Goal: Transaction & Acquisition: Book appointment/travel/reservation

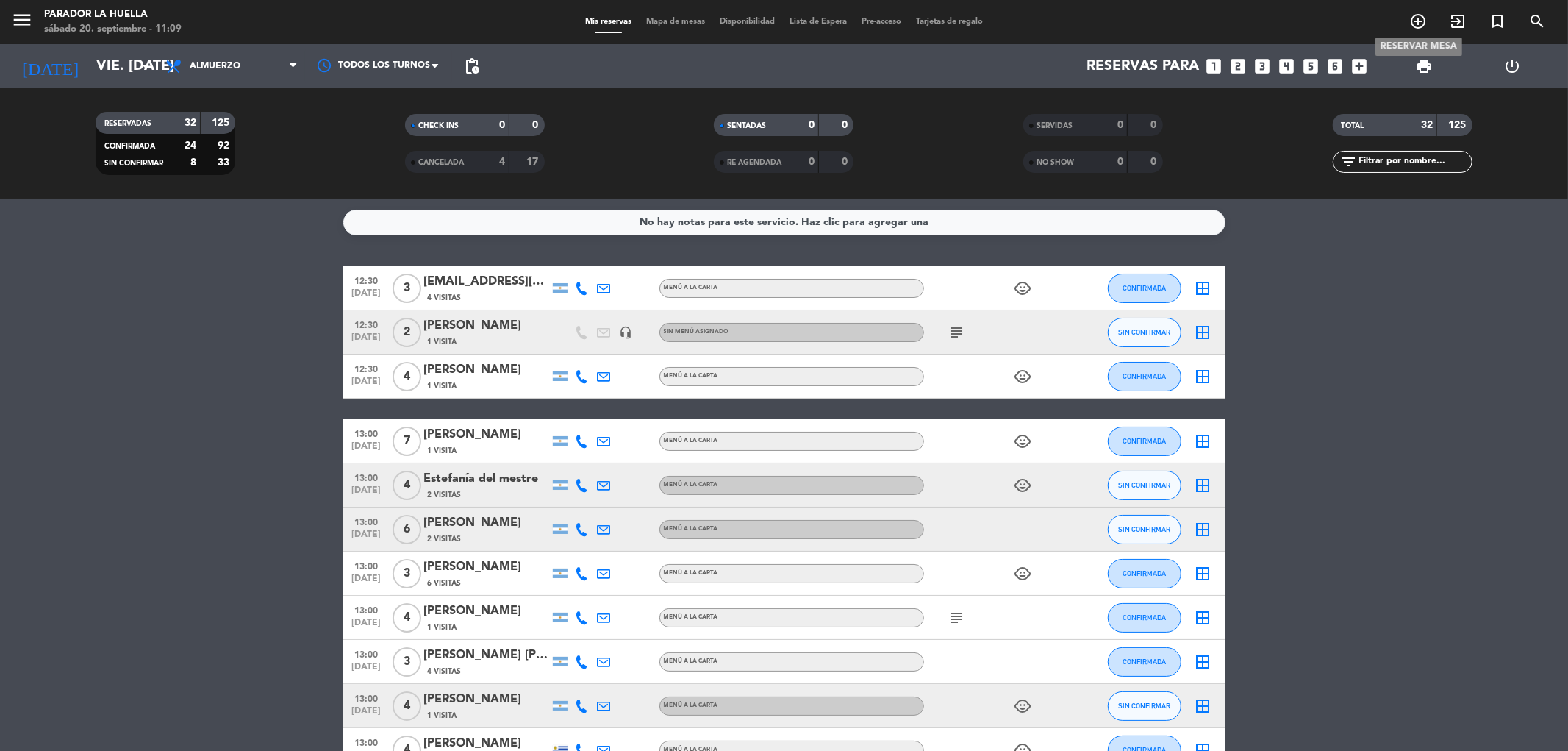
click at [1421, 26] on icon "add_circle_outline" at bounding box center [1418, 21] width 18 height 18
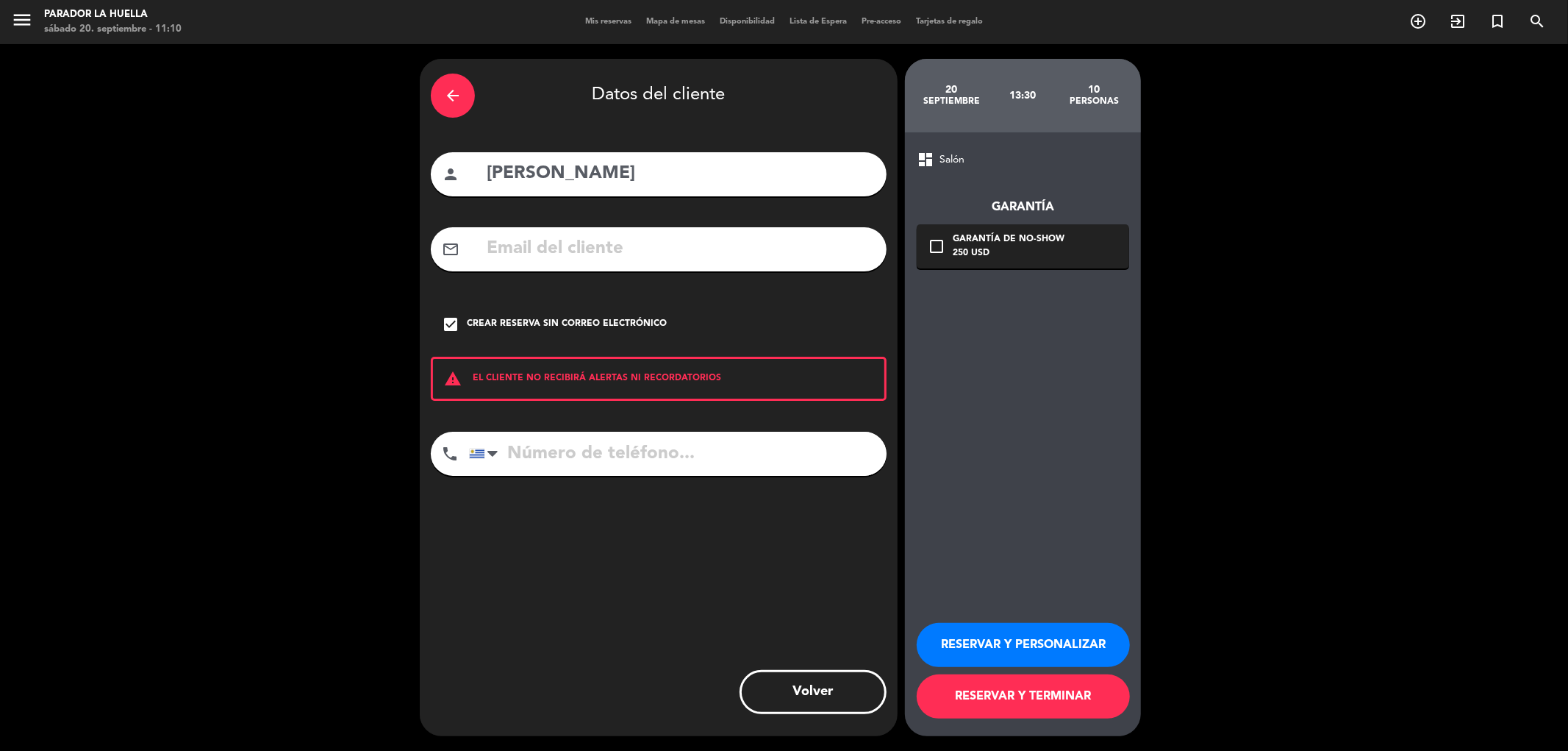
click at [664, 165] on input "[PERSON_NAME]" at bounding box center [680, 173] width 390 height 30
click at [457, 100] on icon "arrow_back" at bounding box center [452, 95] width 18 height 18
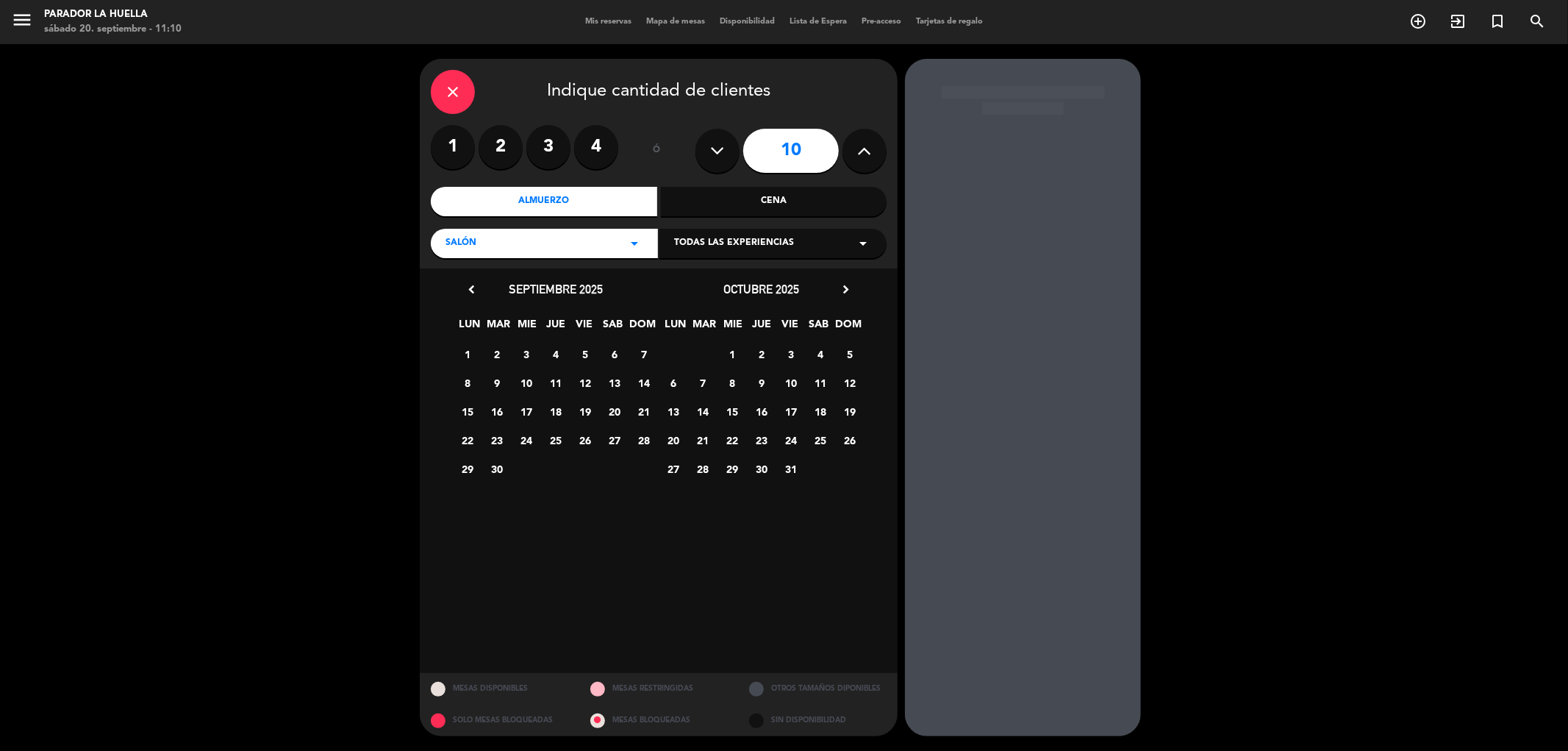
click at [457, 100] on icon "close" at bounding box center [452, 92] width 18 height 18
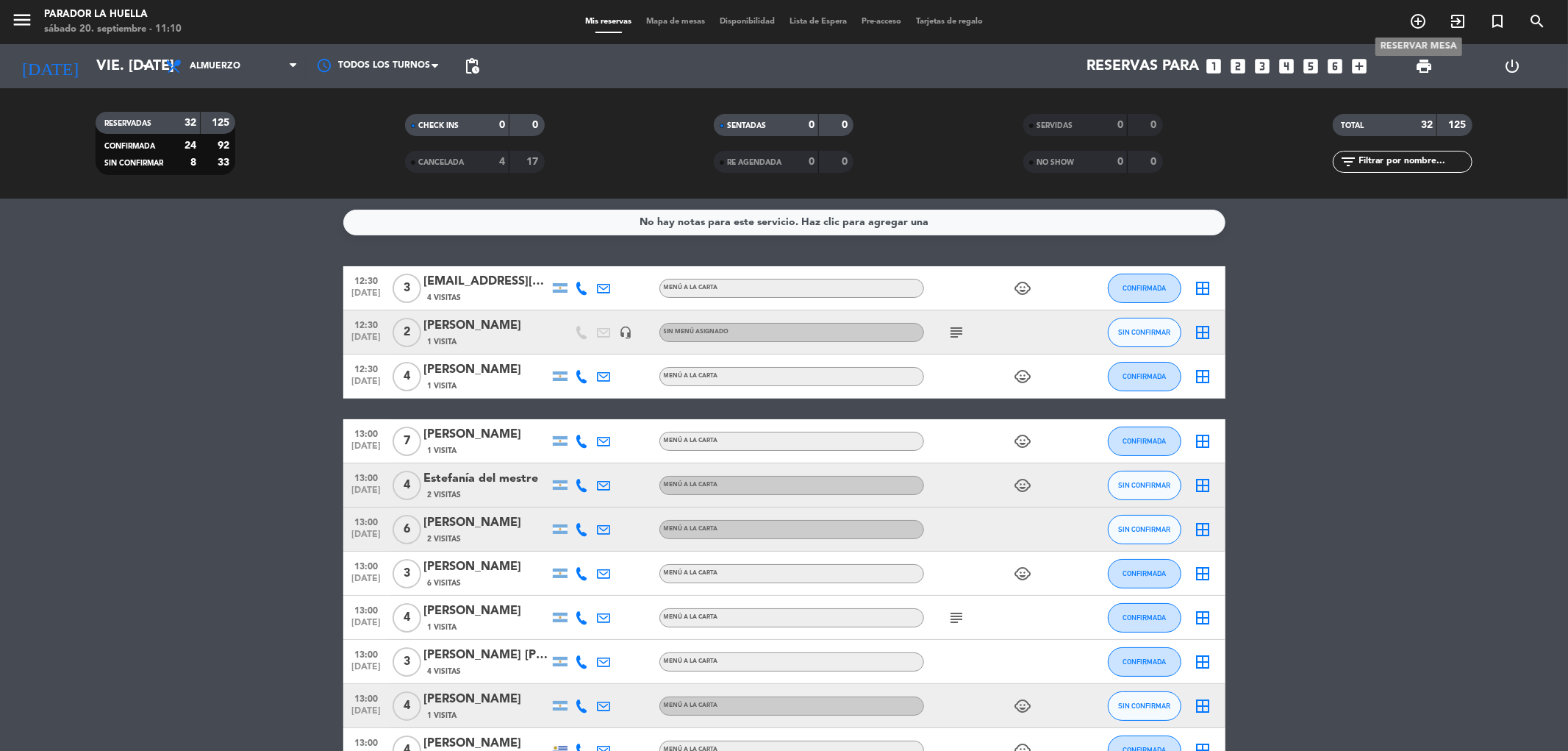
click at [1416, 23] on icon "add_circle_outline" at bounding box center [1418, 21] width 18 height 18
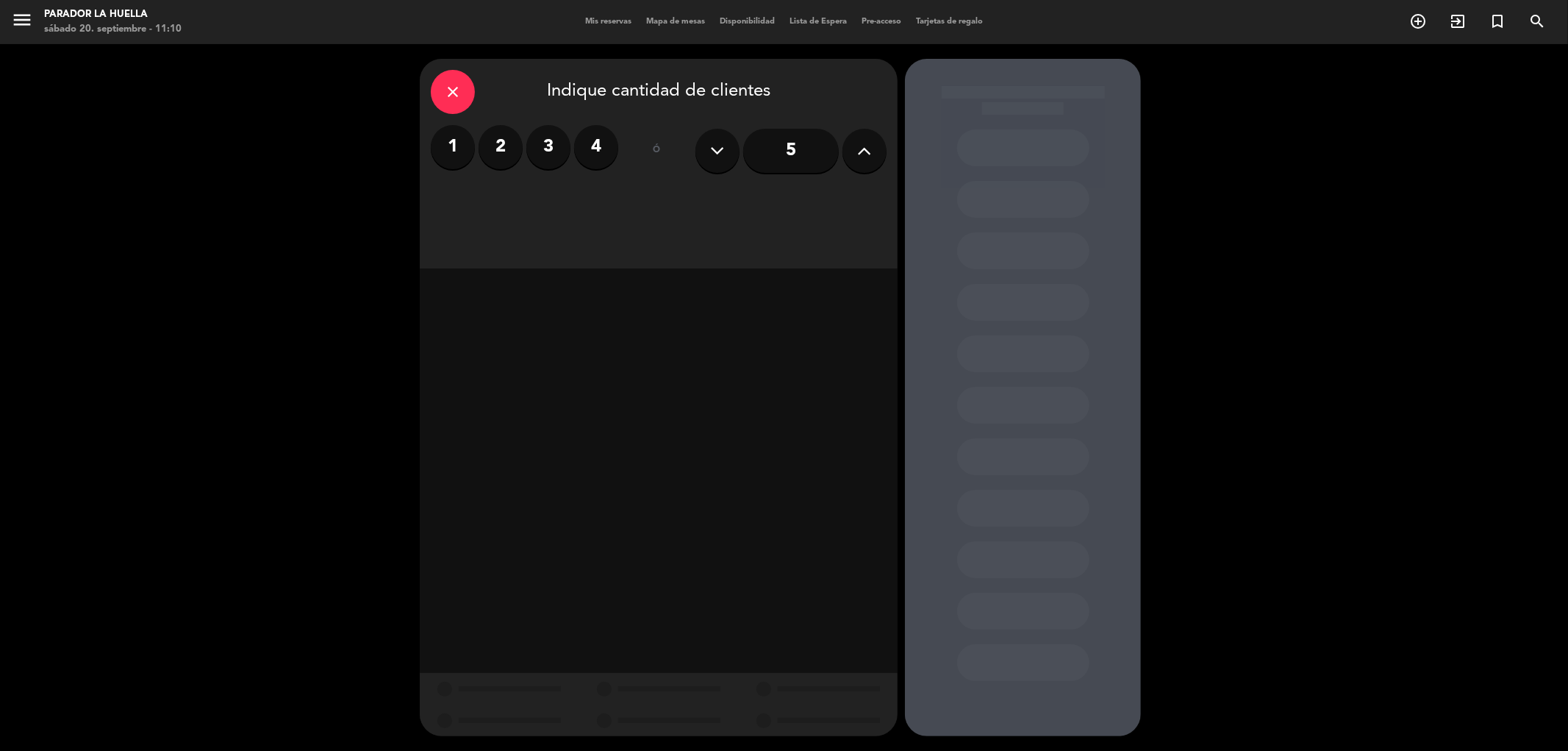
click at [590, 150] on label "4" at bounding box center [596, 147] width 44 height 44
click at [586, 196] on div "Almuerzo" at bounding box center [543, 201] width 227 height 30
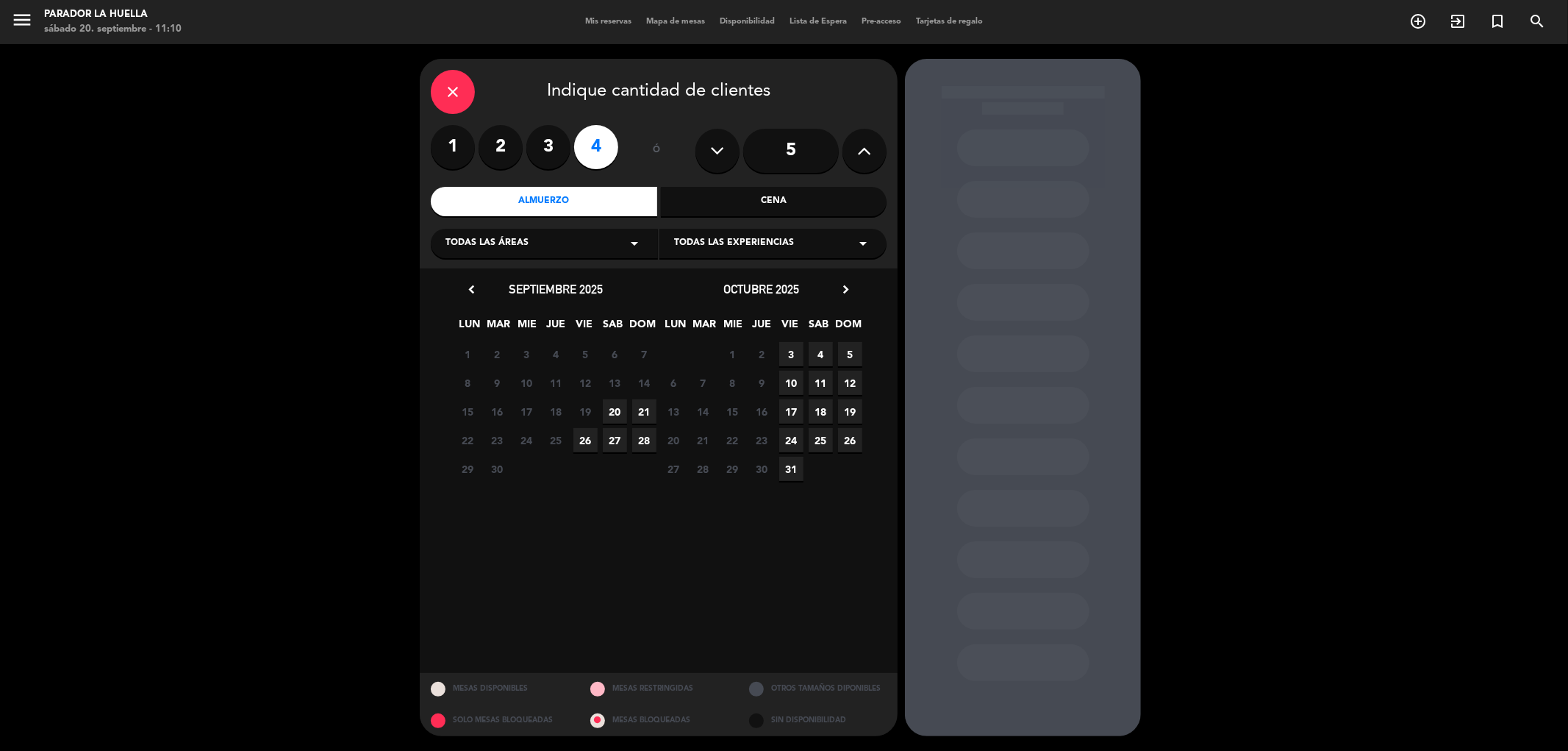
click at [618, 411] on span "20" at bounding box center [615, 411] width 24 height 25
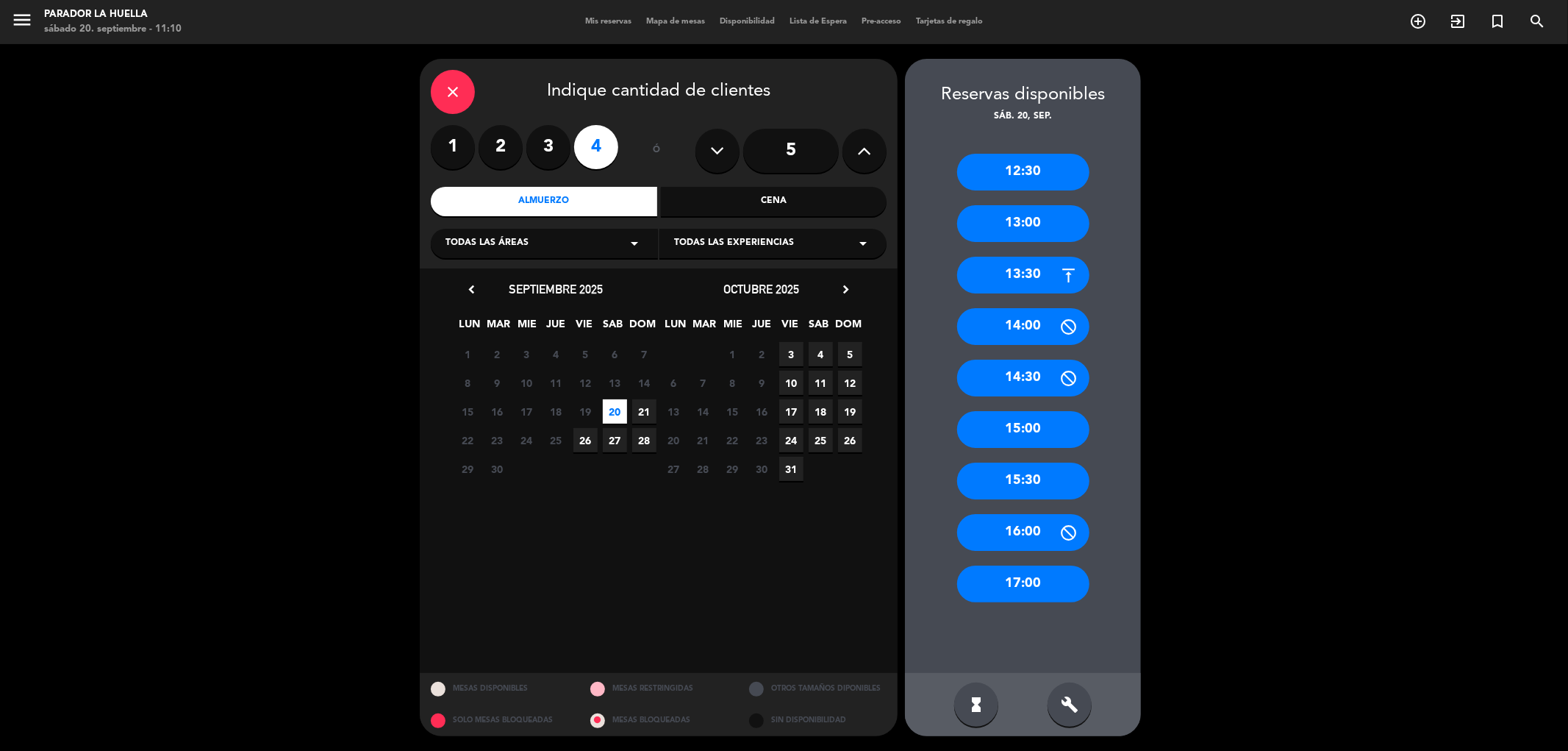
click at [1000, 276] on div "13:30" at bounding box center [1023, 275] width 132 height 37
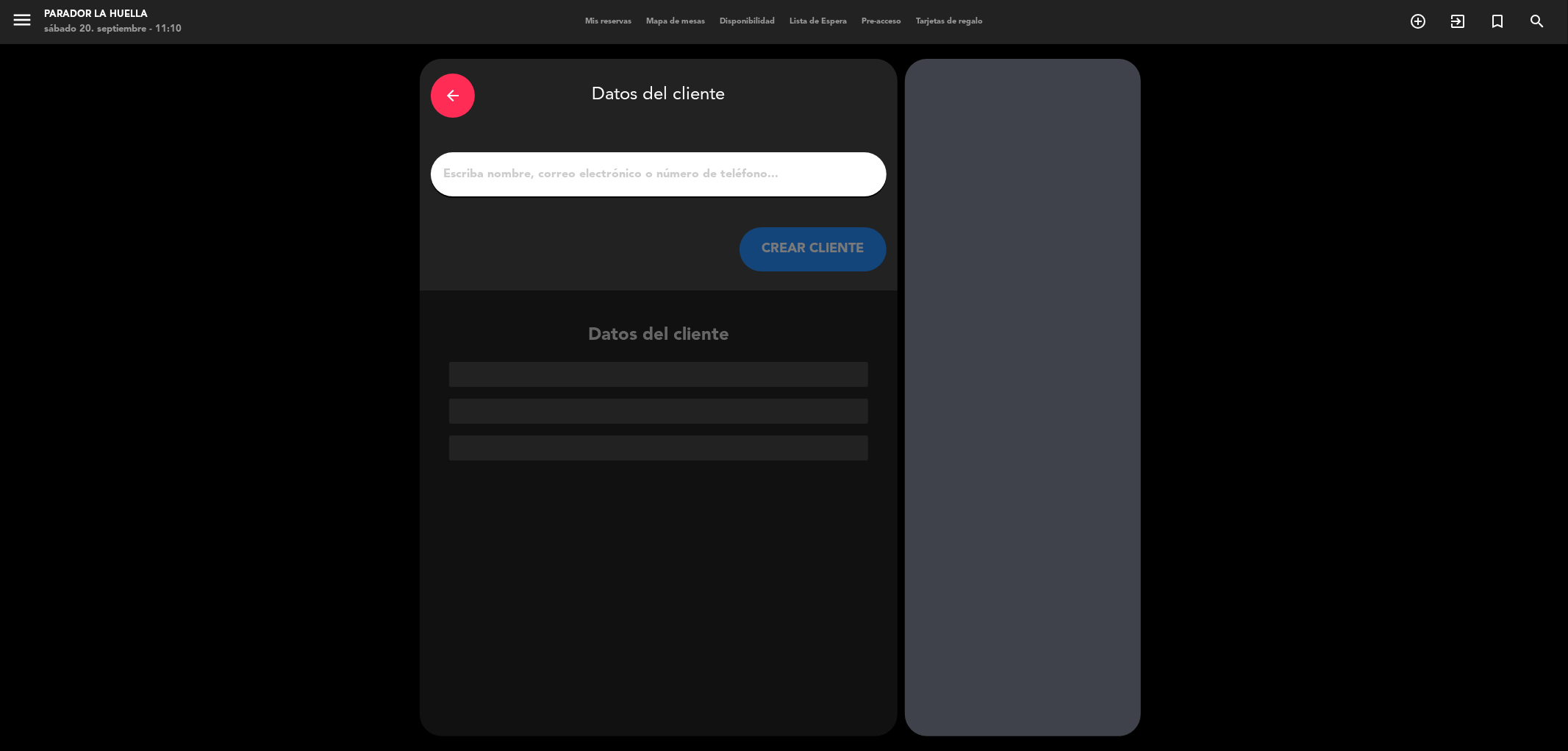
click at [545, 174] on input "1" at bounding box center [659, 174] width 434 height 21
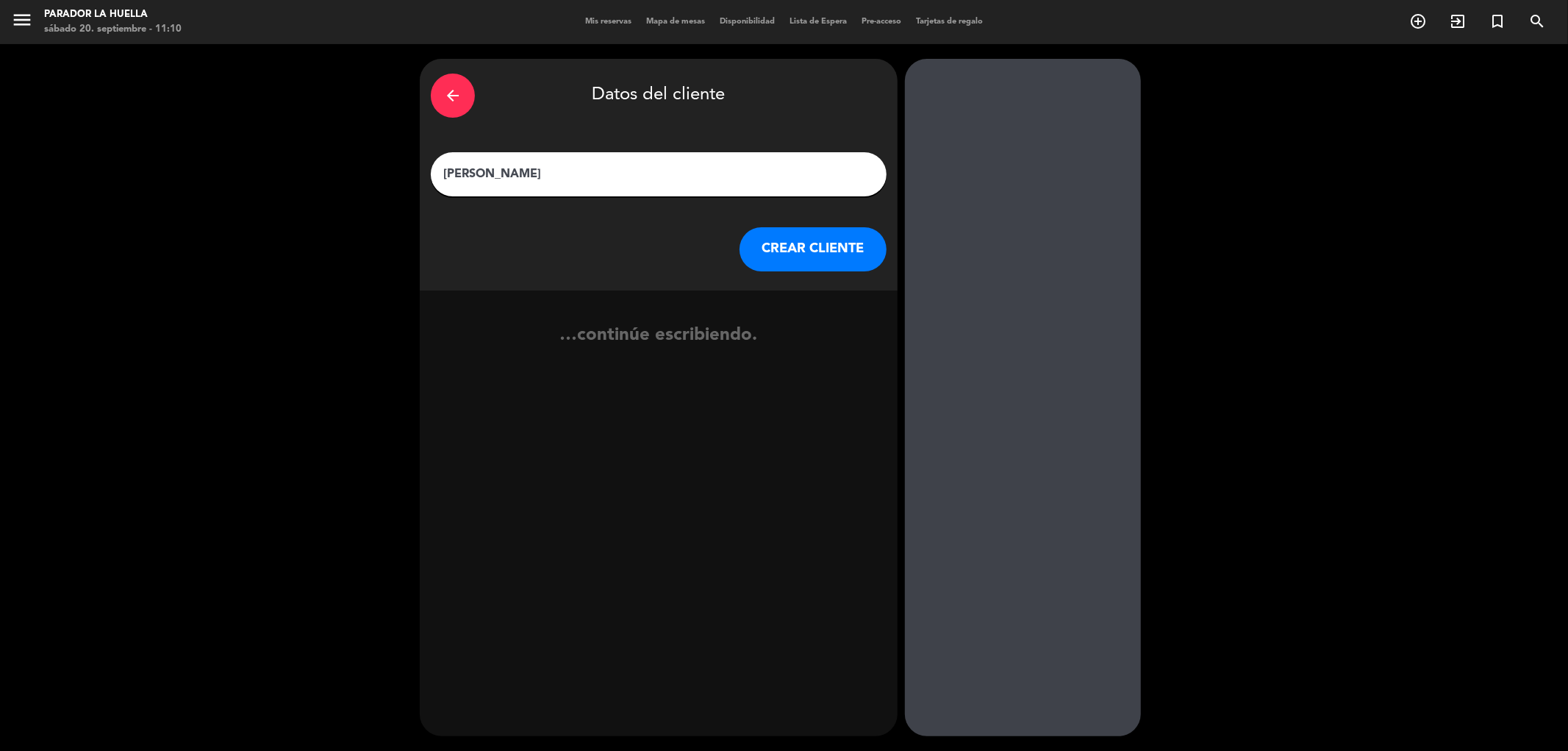
type input "[PERSON_NAME]"
click at [546, 174] on input "[PERSON_NAME]" at bounding box center [659, 174] width 434 height 21
type input "[PERSON_NAME]"
click at [776, 258] on button "CREAR CLIENTE" at bounding box center [813, 249] width 147 height 44
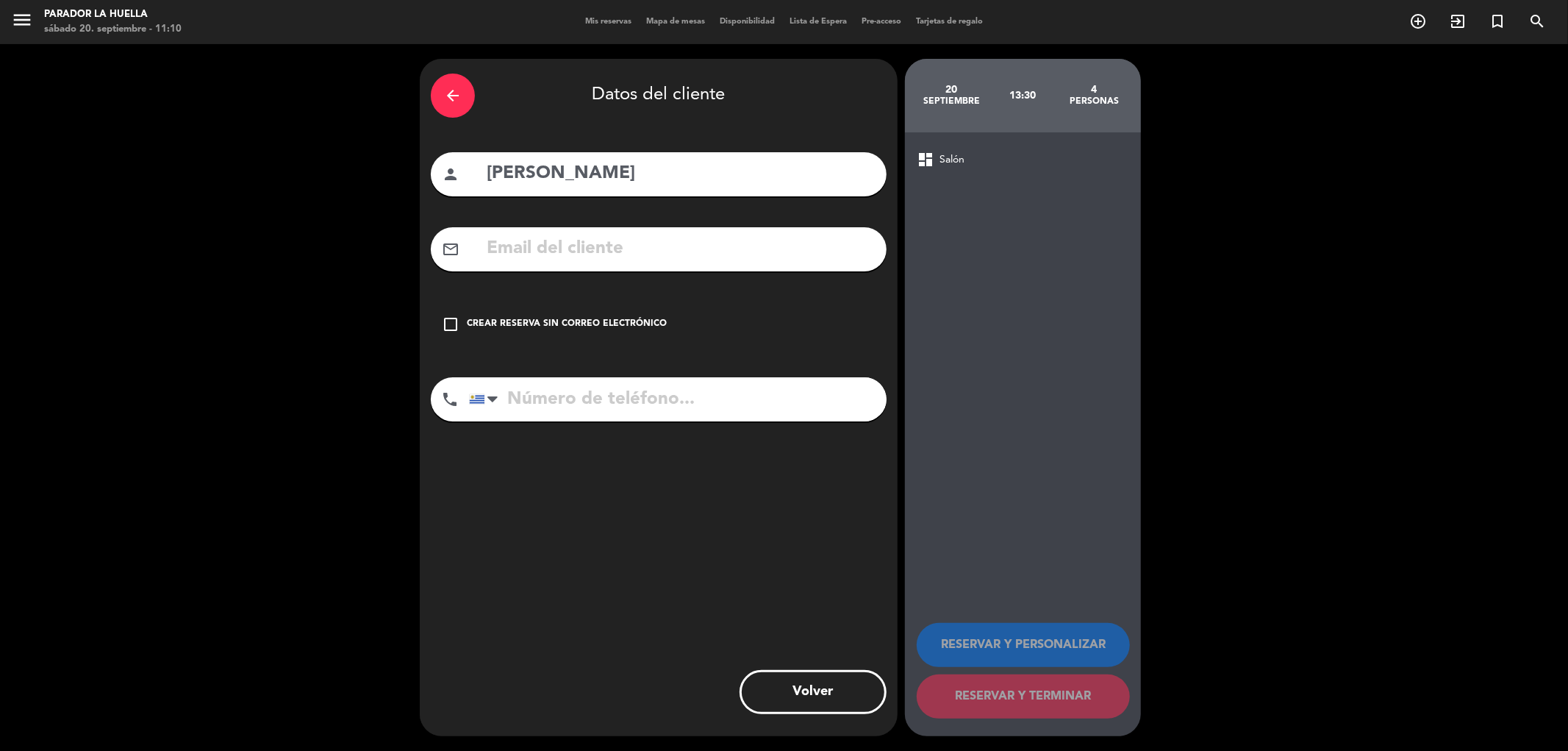
click at [619, 313] on div "check_box_outline_blank Crear reserva sin correo electrónico" at bounding box center [658, 324] width 456 height 44
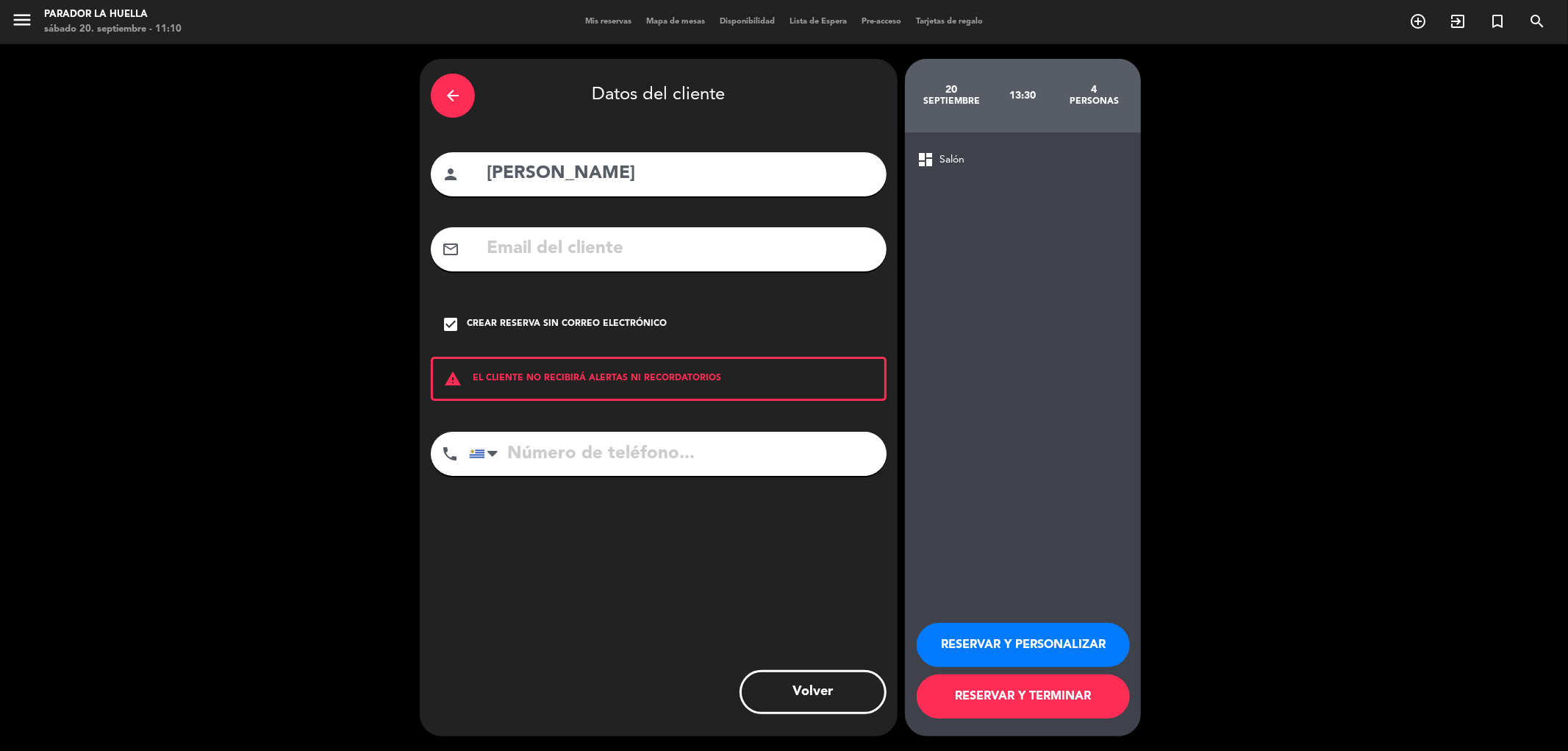
click at [1092, 644] on button "RESERVAR Y PERSONALIZAR" at bounding box center [1023, 644] width 214 height 44
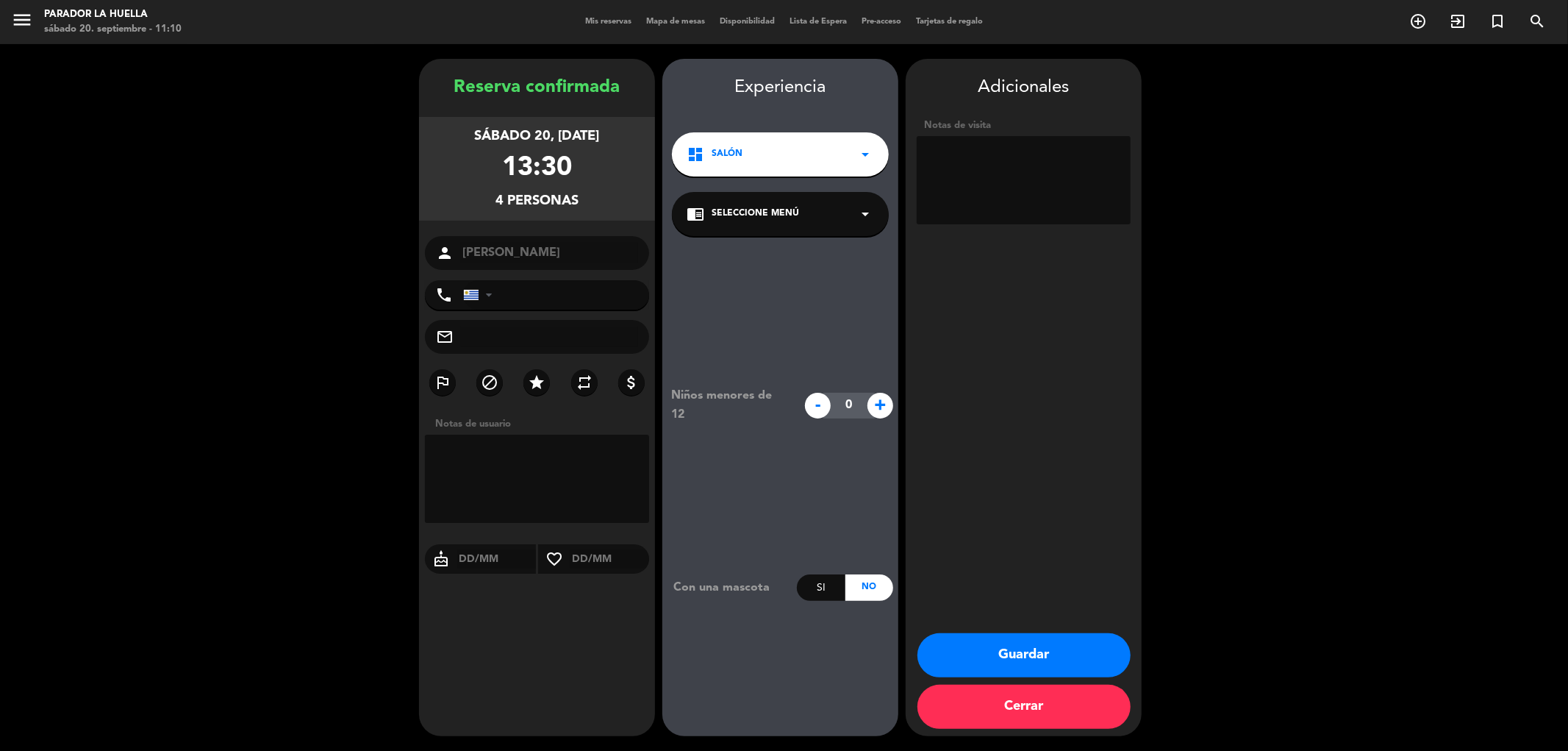
click at [1033, 189] on textarea at bounding box center [1023, 179] width 214 height 88
type textarea "x [PERSON_NAME] ***p"
click at [1045, 663] on button "Guardar" at bounding box center [1024, 655] width 214 height 44
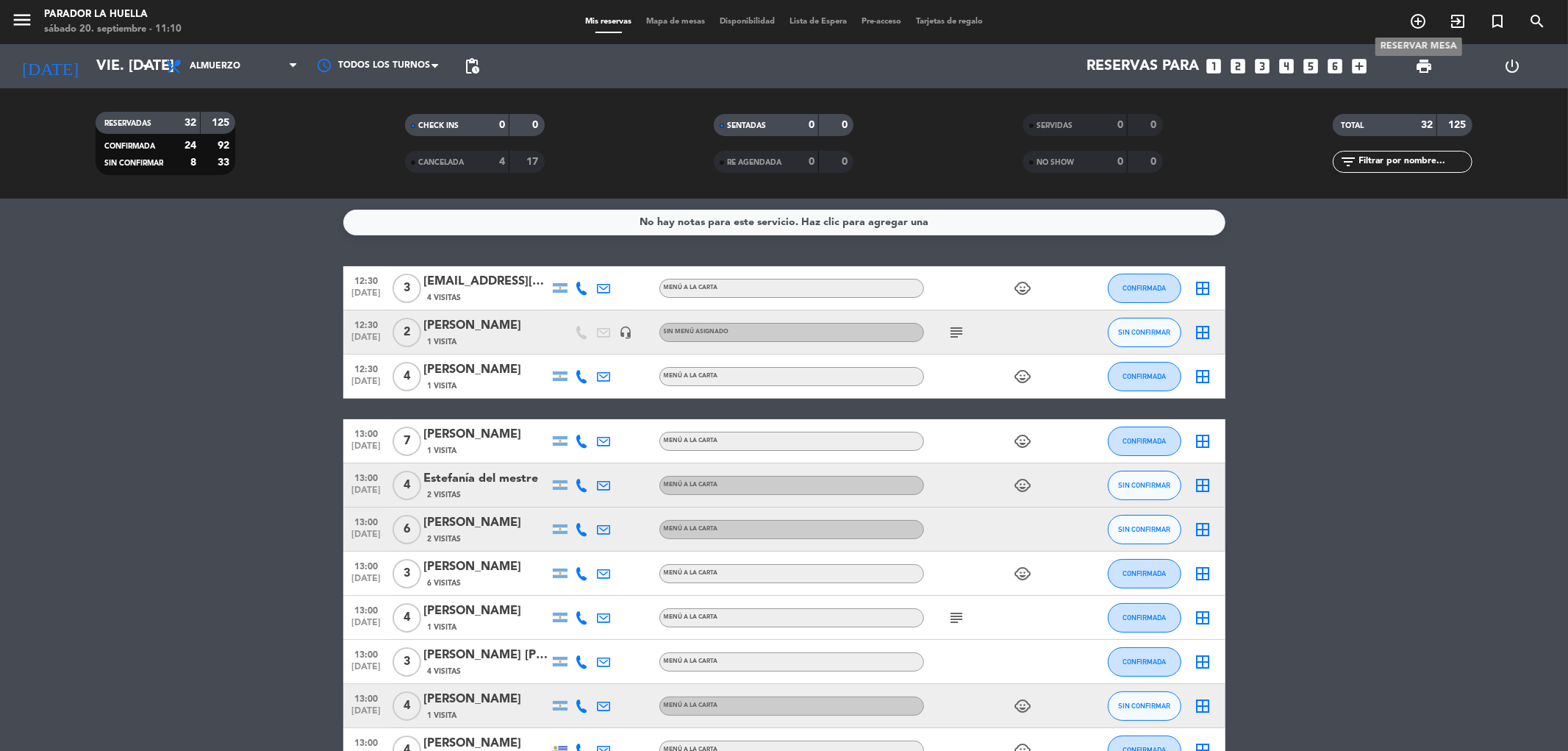
click at [1417, 30] on icon "add_circle_outline" at bounding box center [1418, 21] width 18 height 18
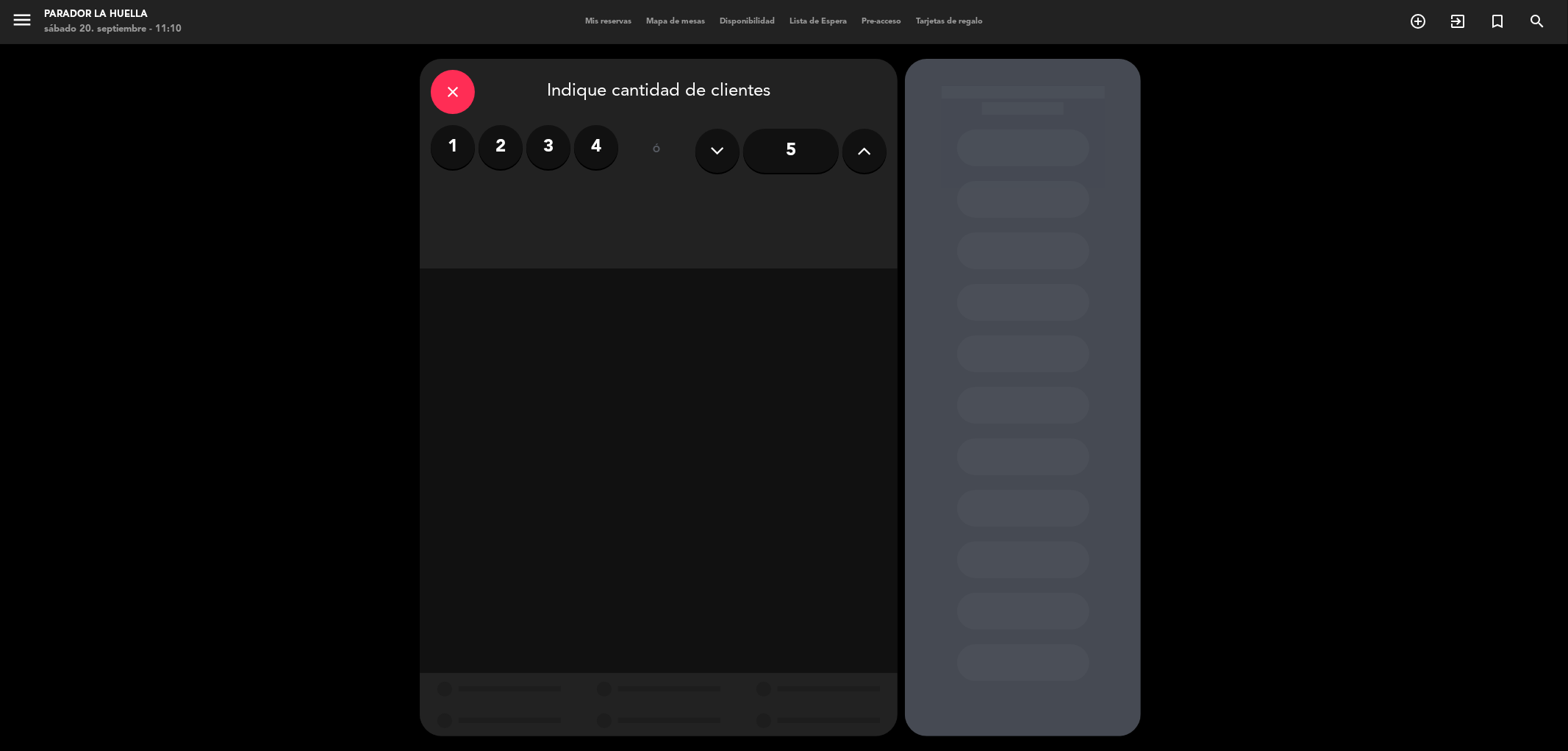
click at [807, 159] on input "5" at bounding box center [790, 151] width 95 height 44
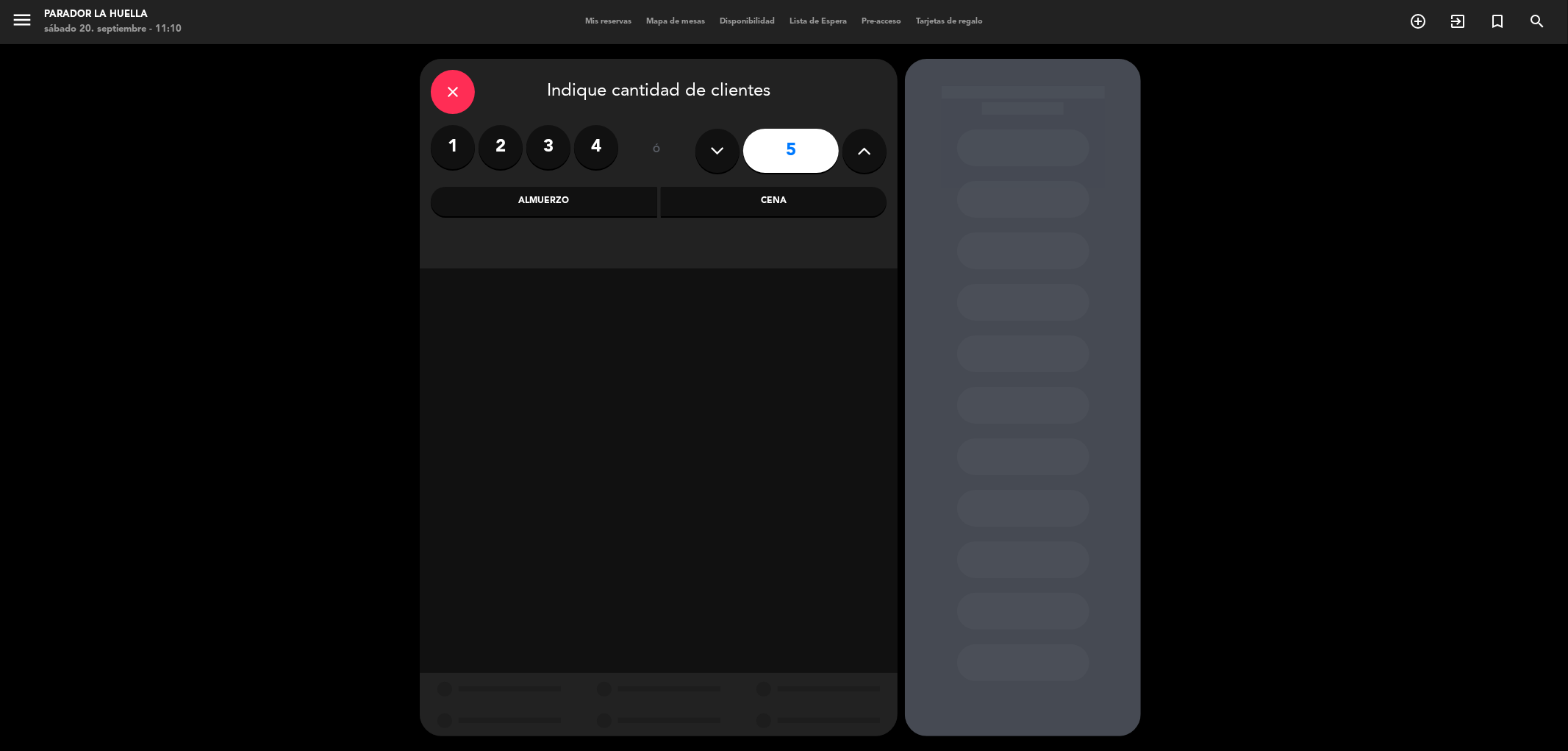
click at [542, 217] on div "close Indique cantidad de clientes 1 2 3 4 ó 5 Almuerzo Cena" at bounding box center [659, 163] width 478 height 209
click at [542, 210] on div "Almuerzo" at bounding box center [543, 201] width 227 height 30
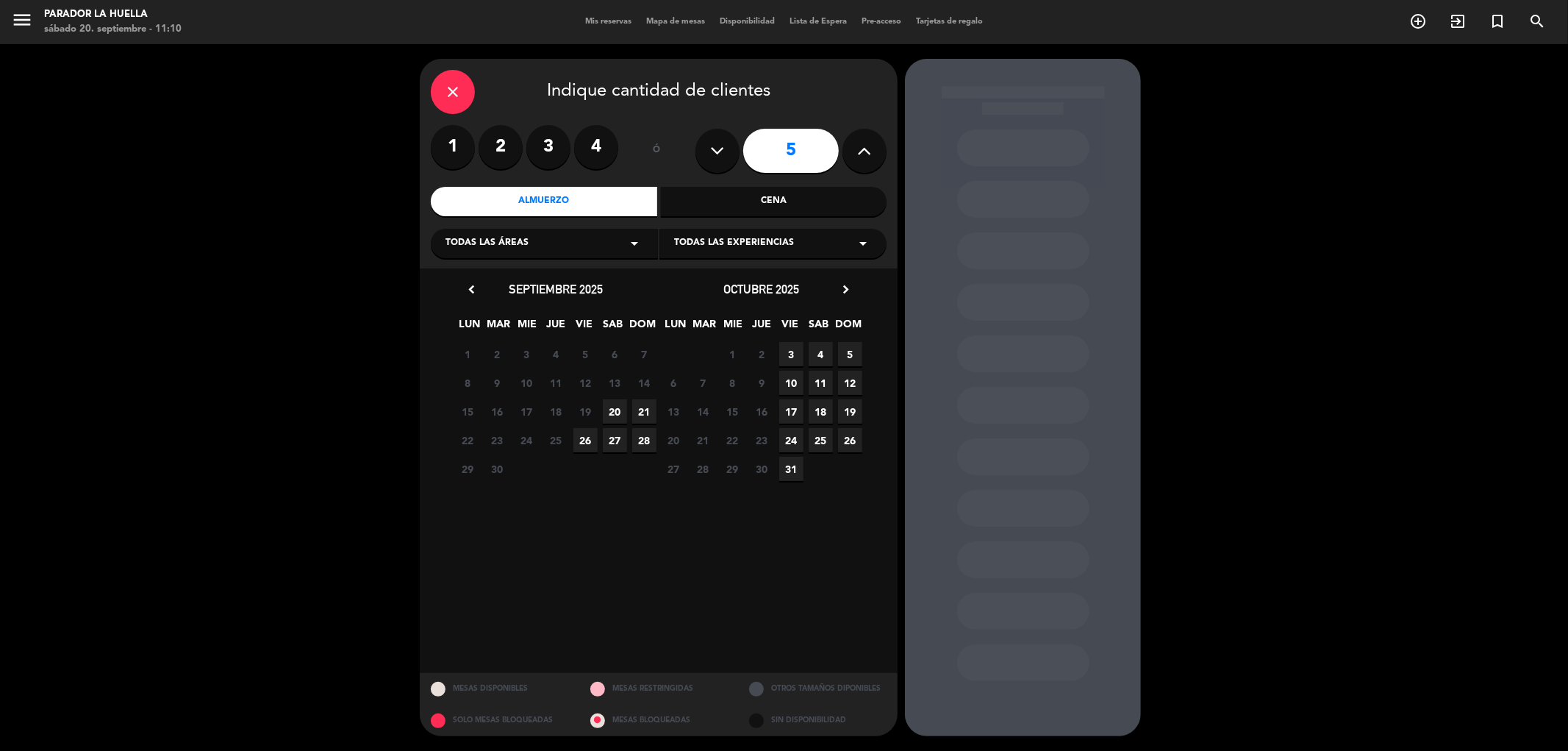
click at [612, 412] on span "20" at bounding box center [615, 411] width 24 height 25
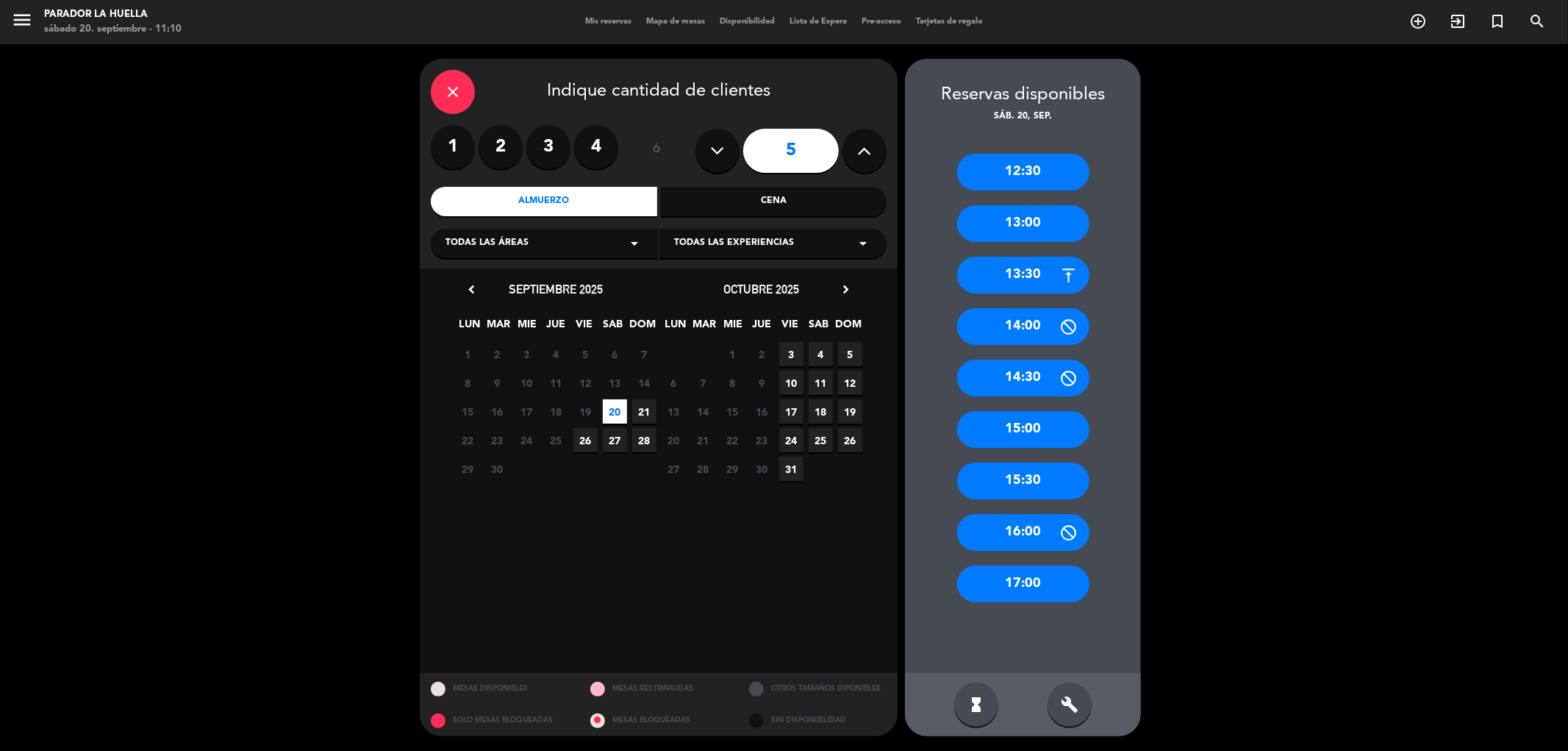
click at [1033, 165] on div "12:30" at bounding box center [1023, 172] width 132 height 37
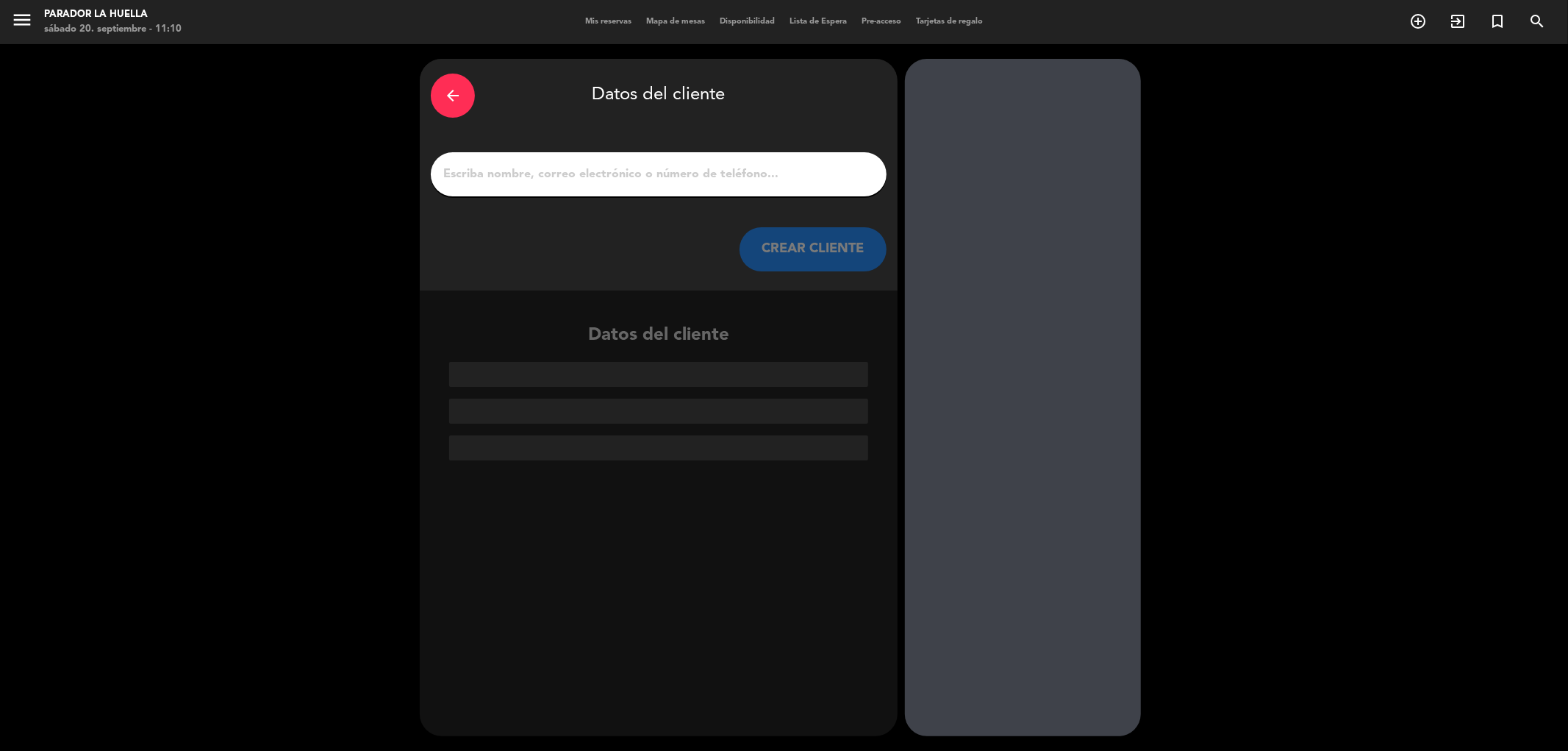
click at [573, 163] on div at bounding box center [658, 174] width 456 height 44
click at [573, 195] on div at bounding box center [658, 174] width 456 height 44
click at [567, 181] on input "1" at bounding box center [659, 174] width 434 height 21
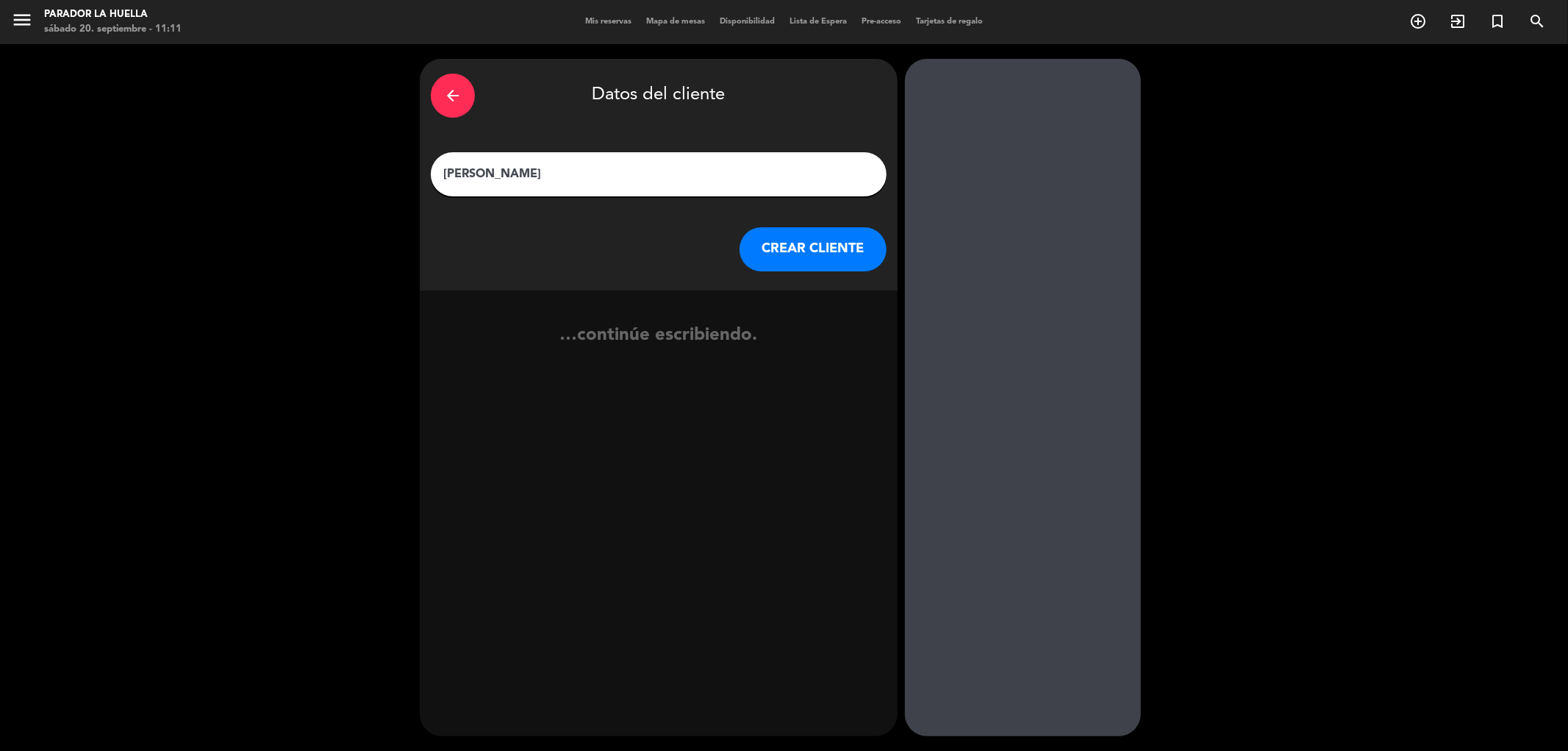
type input "[PERSON_NAME]"
click at [840, 259] on button "CREAR CLIENTE" at bounding box center [813, 249] width 147 height 44
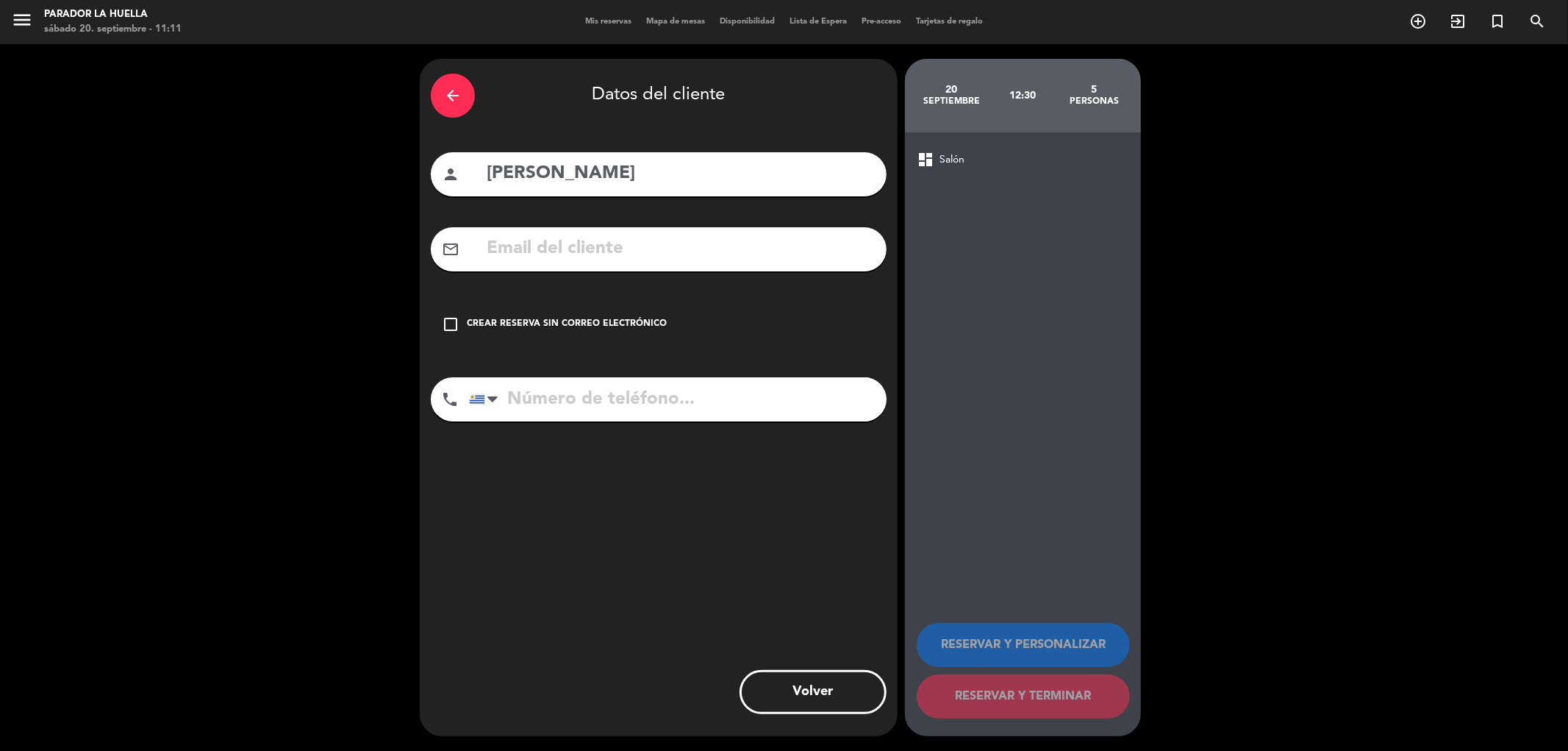
click at [591, 321] on div "Crear reserva sin correo electrónico" at bounding box center [566, 324] width 200 height 15
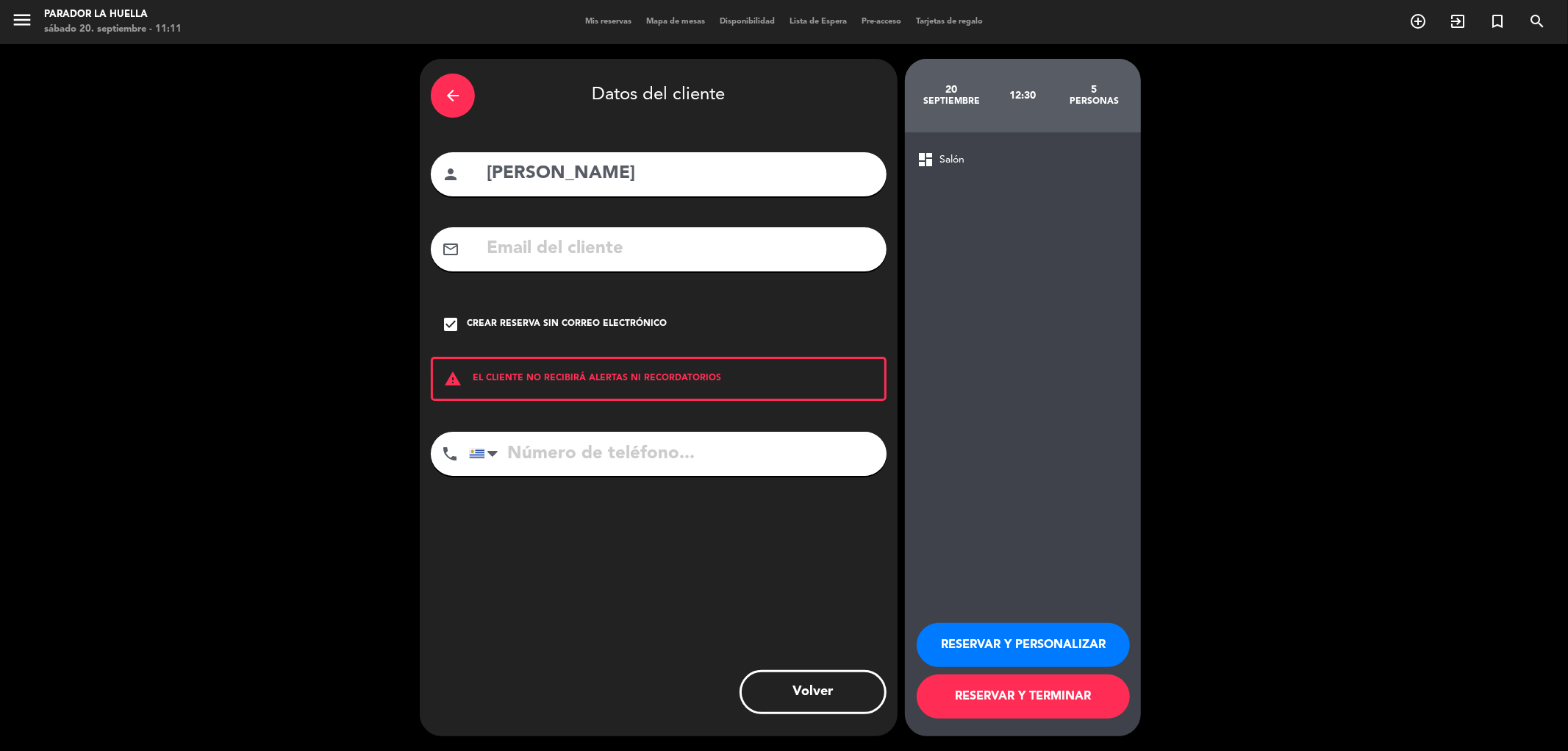
click at [1105, 637] on button "RESERVAR Y PERSONALIZAR" at bounding box center [1023, 644] width 214 height 44
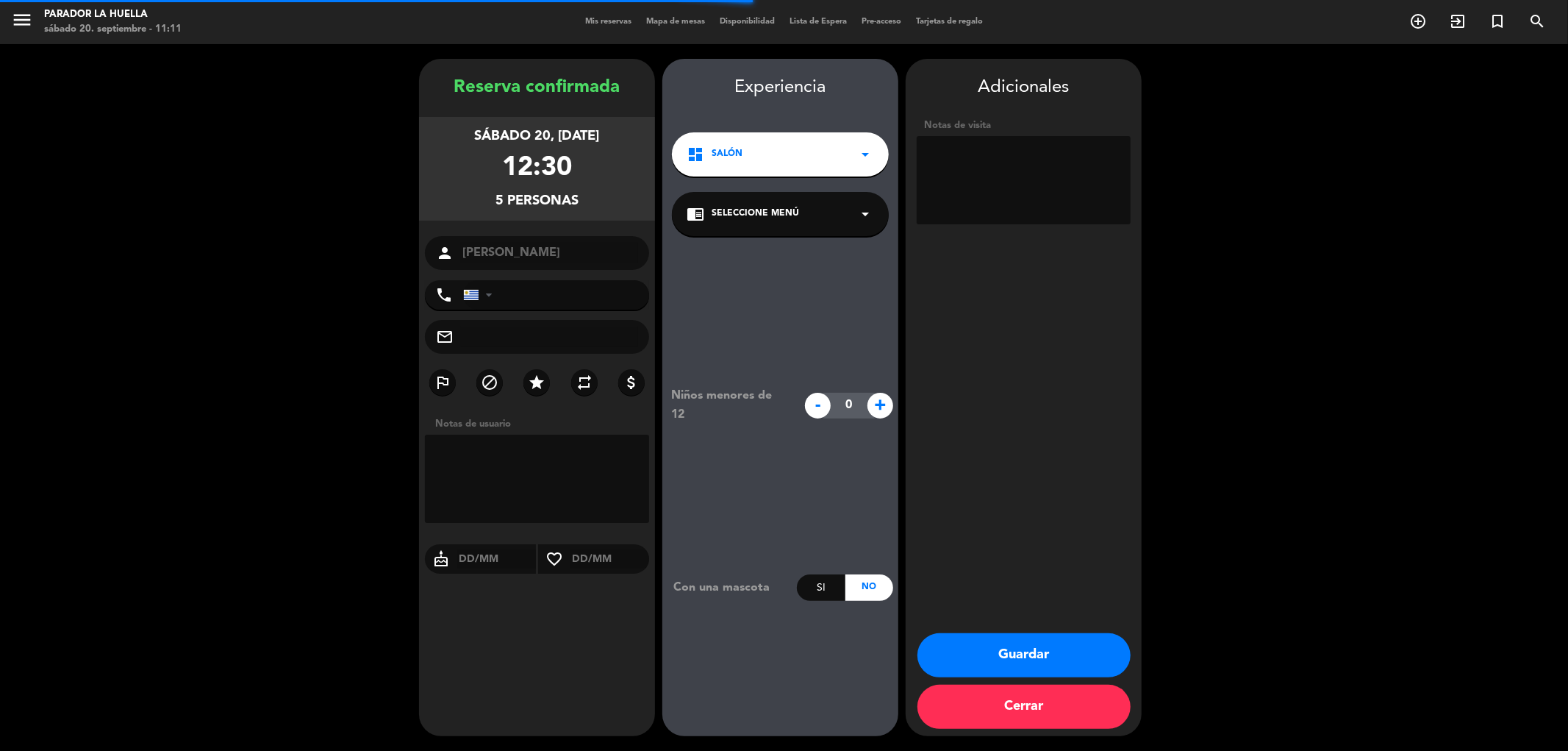
click at [956, 193] on textarea at bounding box center [1023, 179] width 214 height 88
type textarea "x [PERSON_NAME]"
click at [1047, 649] on button "Guardar" at bounding box center [1024, 655] width 214 height 44
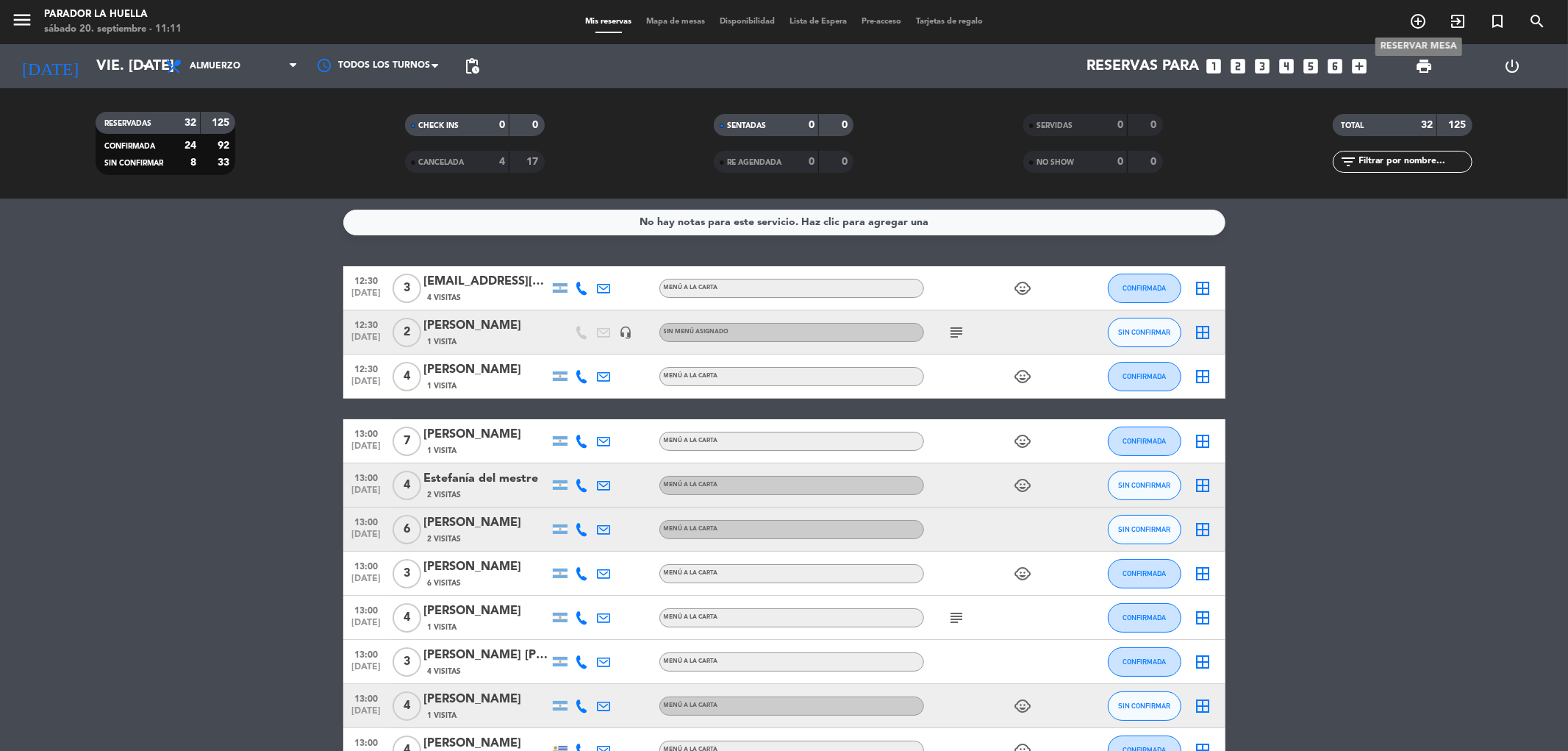
click at [1419, 27] on icon "add_circle_outline" at bounding box center [1418, 21] width 18 height 18
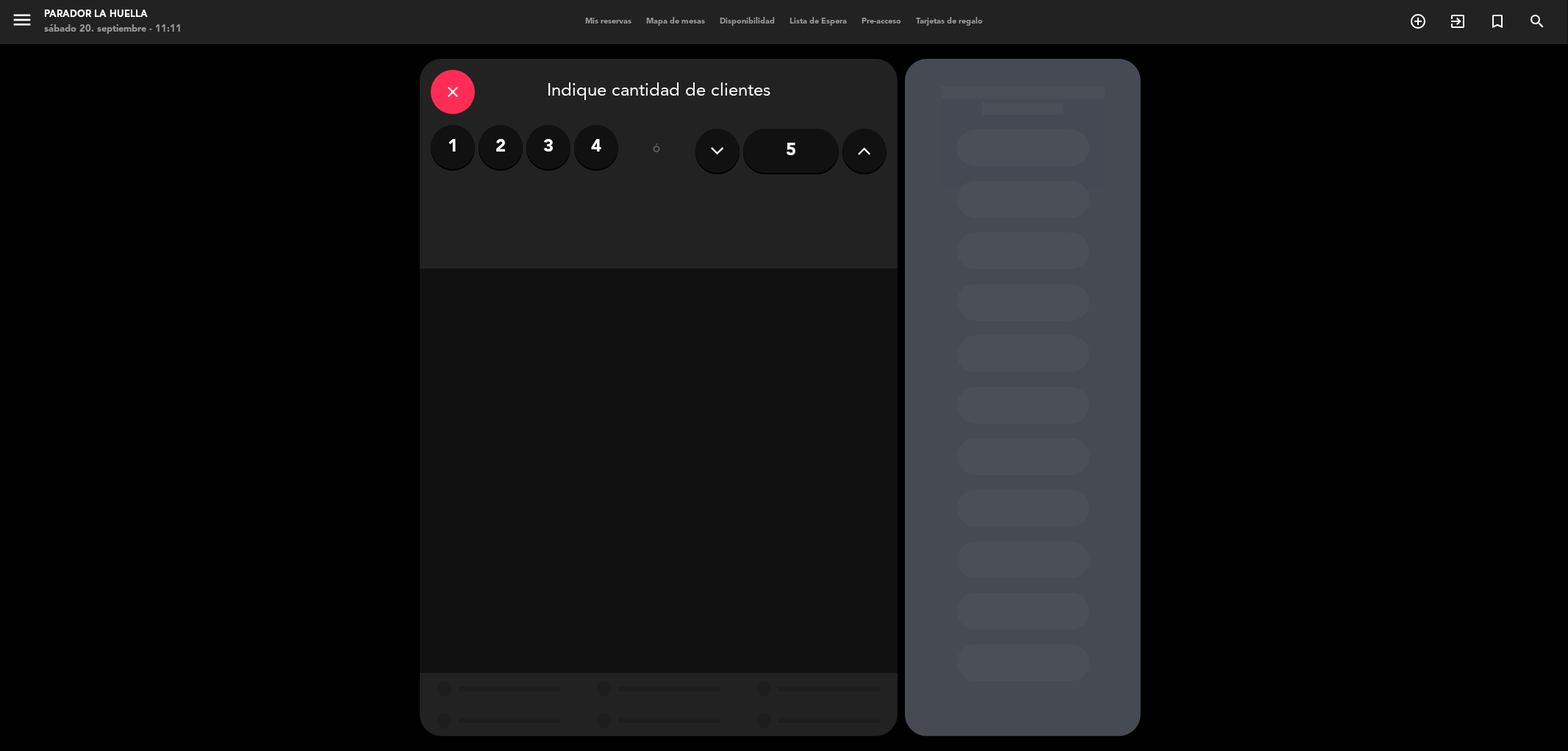
click at [494, 140] on label "2" at bounding box center [500, 147] width 44 height 44
click at [592, 202] on div "Almuerzo" at bounding box center [543, 201] width 227 height 30
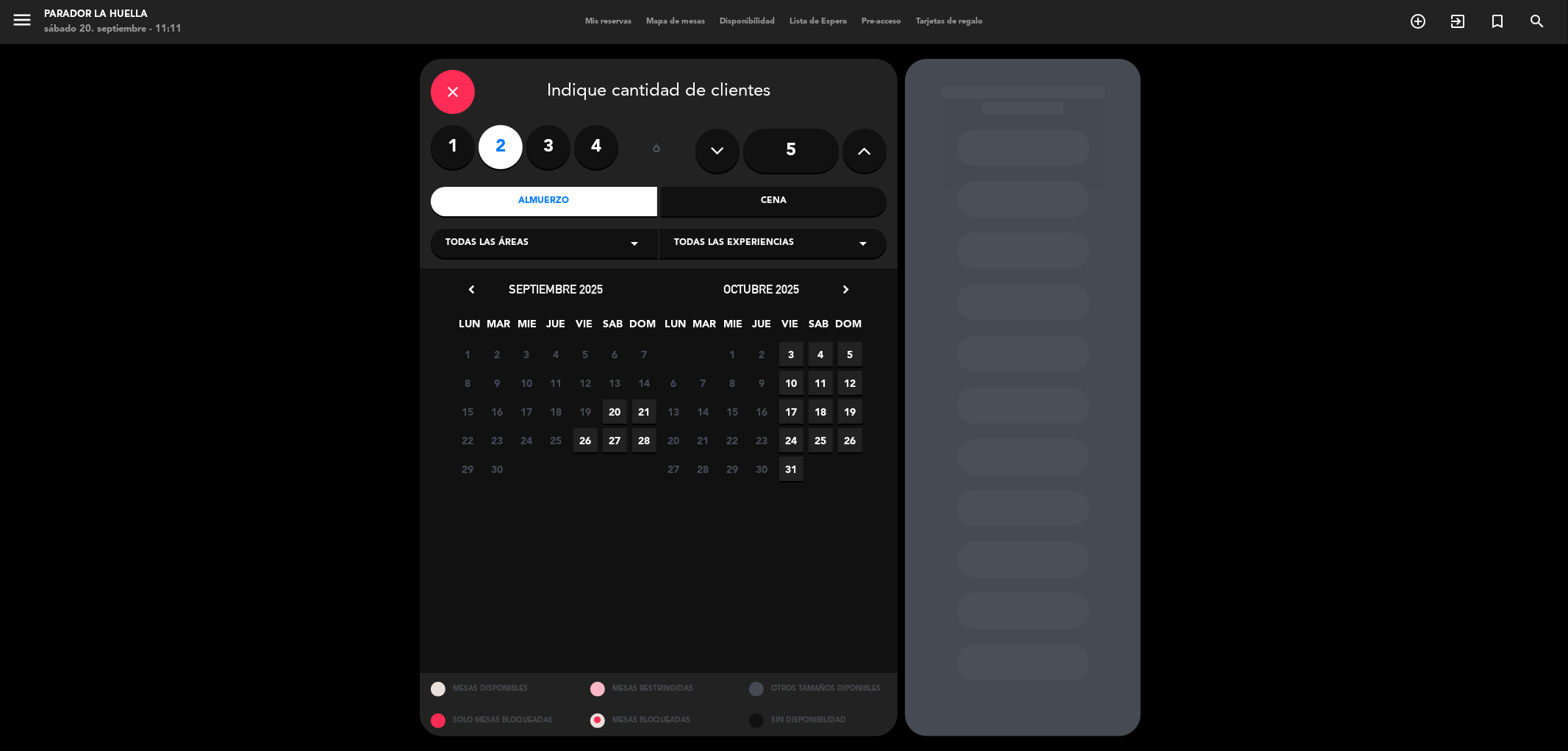
click at [612, 414] on span "20" at bounding box center [615, 411] width 24 height 25
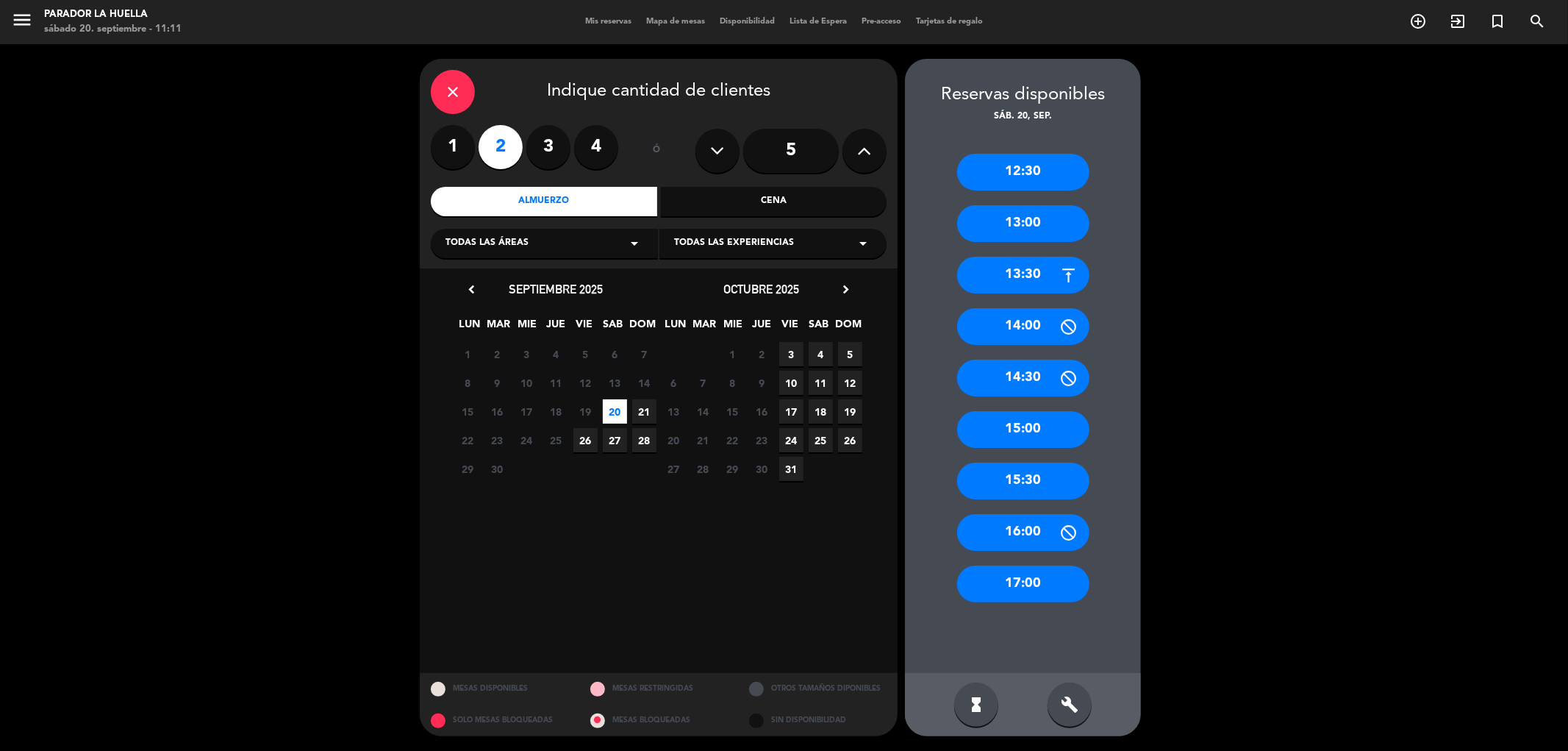
click at [1040, 369] on div "14:30" at bounding box center [1023, 378] width 132 height 37
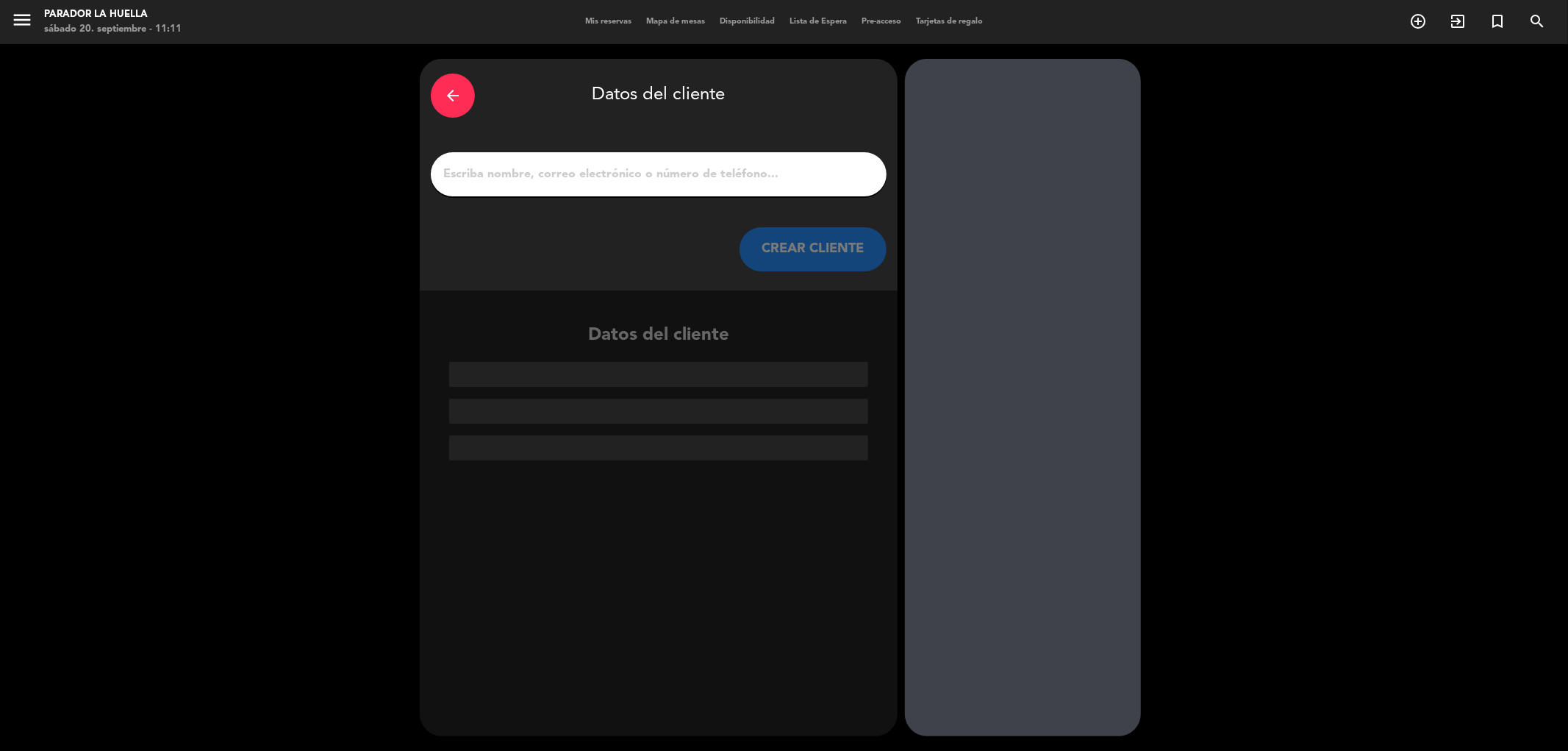
click at [522, 178] on input "1" at bounding box center [659, 174] width 434 height 21
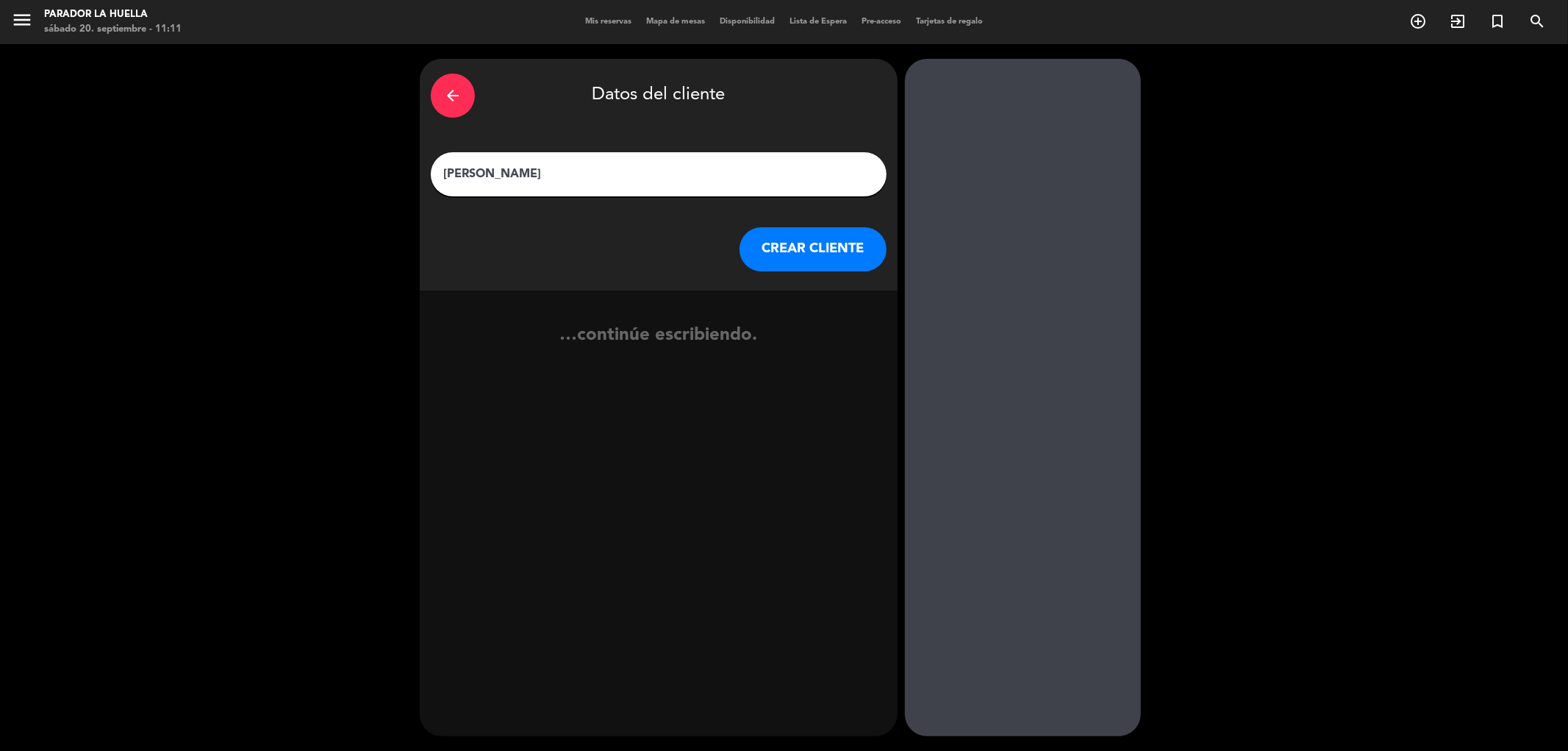
type input "[PERSON_NAME]"
click at [815, 242] on button "CREAR CLIENTE" at bounding box center [813, 249] width 147 height 44
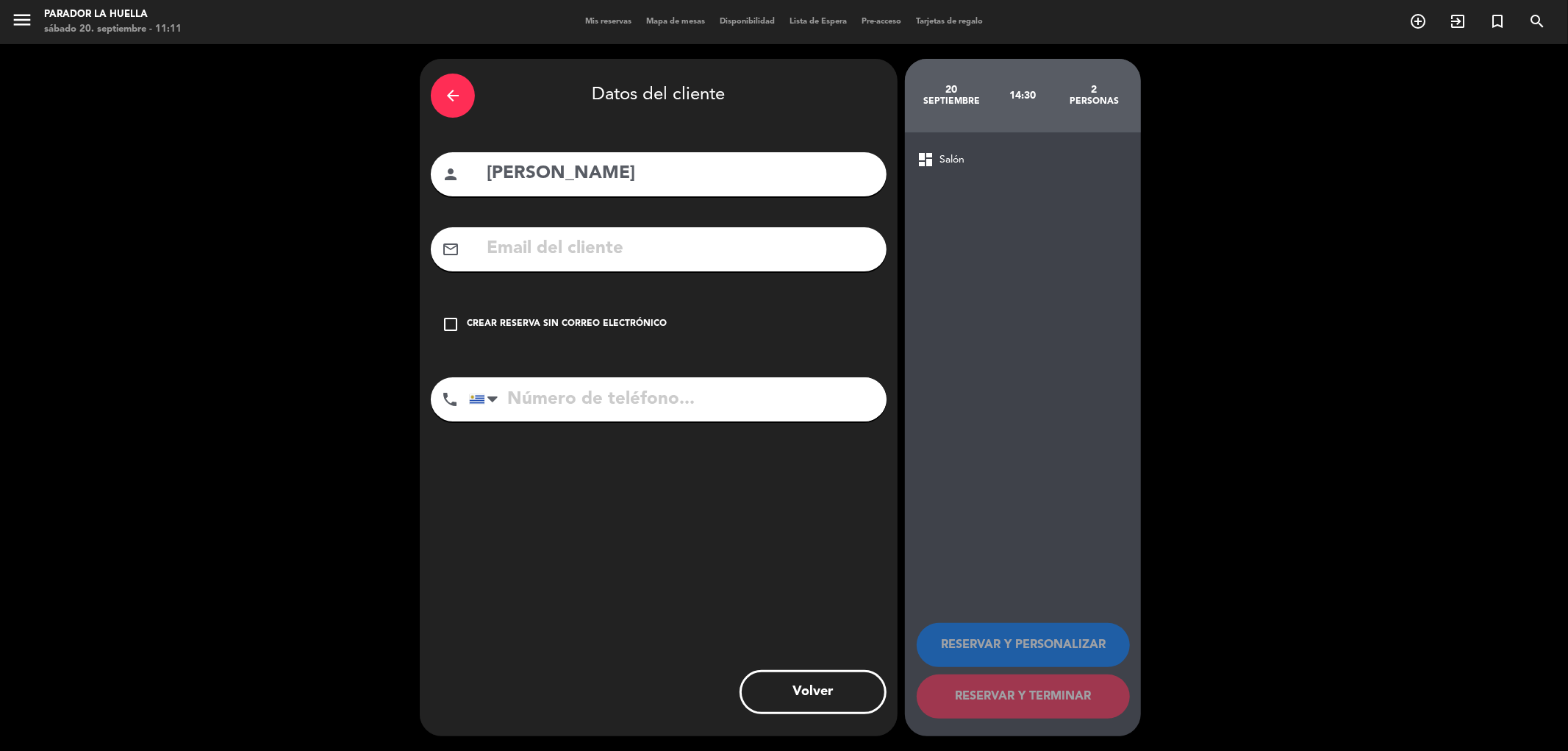
click at [524, 322] on div "Crear reserva sin correo electrónico" at bounding box center [566, 324] width 200 height 15
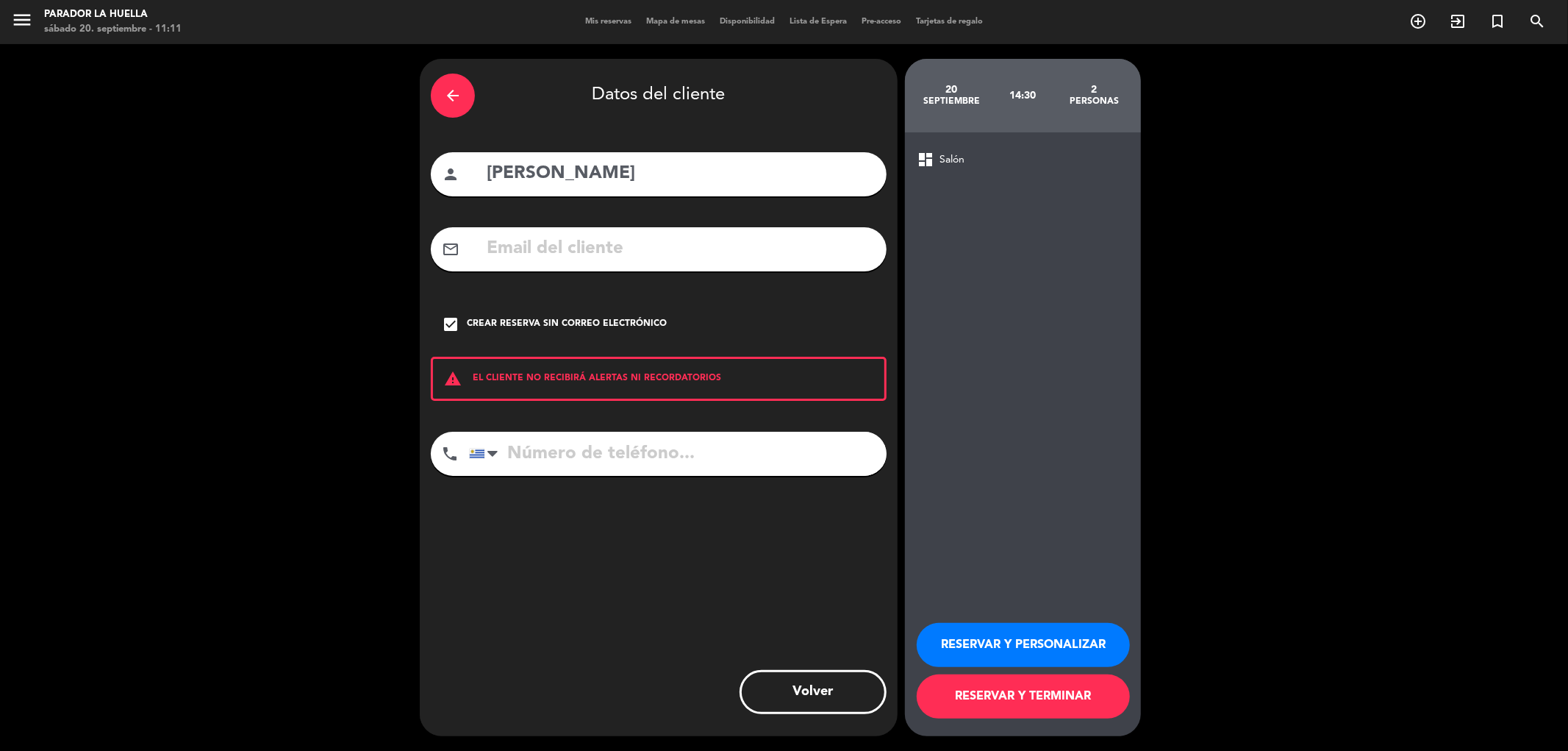
click at [980, 655] on button "RESERVAR Y PERSONALIZAR" at bounding box center [1023, 644] width 214 height 44
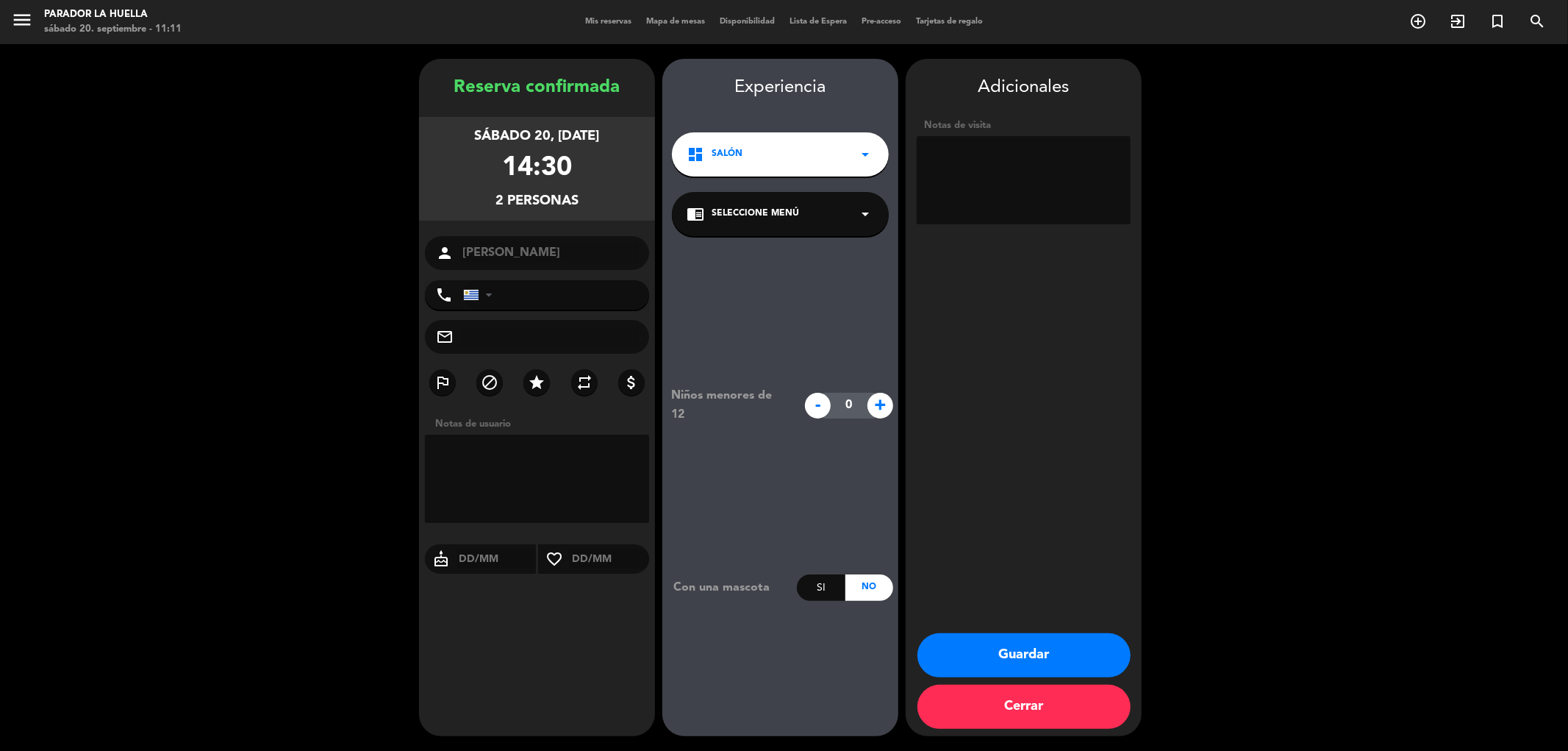
click at [1001, 177] on textarea at bounding box center [1023, 179] width 214 height 88
type textarea "x [PERSON_NAME]***p"
click at [1042, 653] on button "Guardar" at bounding box center [1024, 655] width 214 height 44
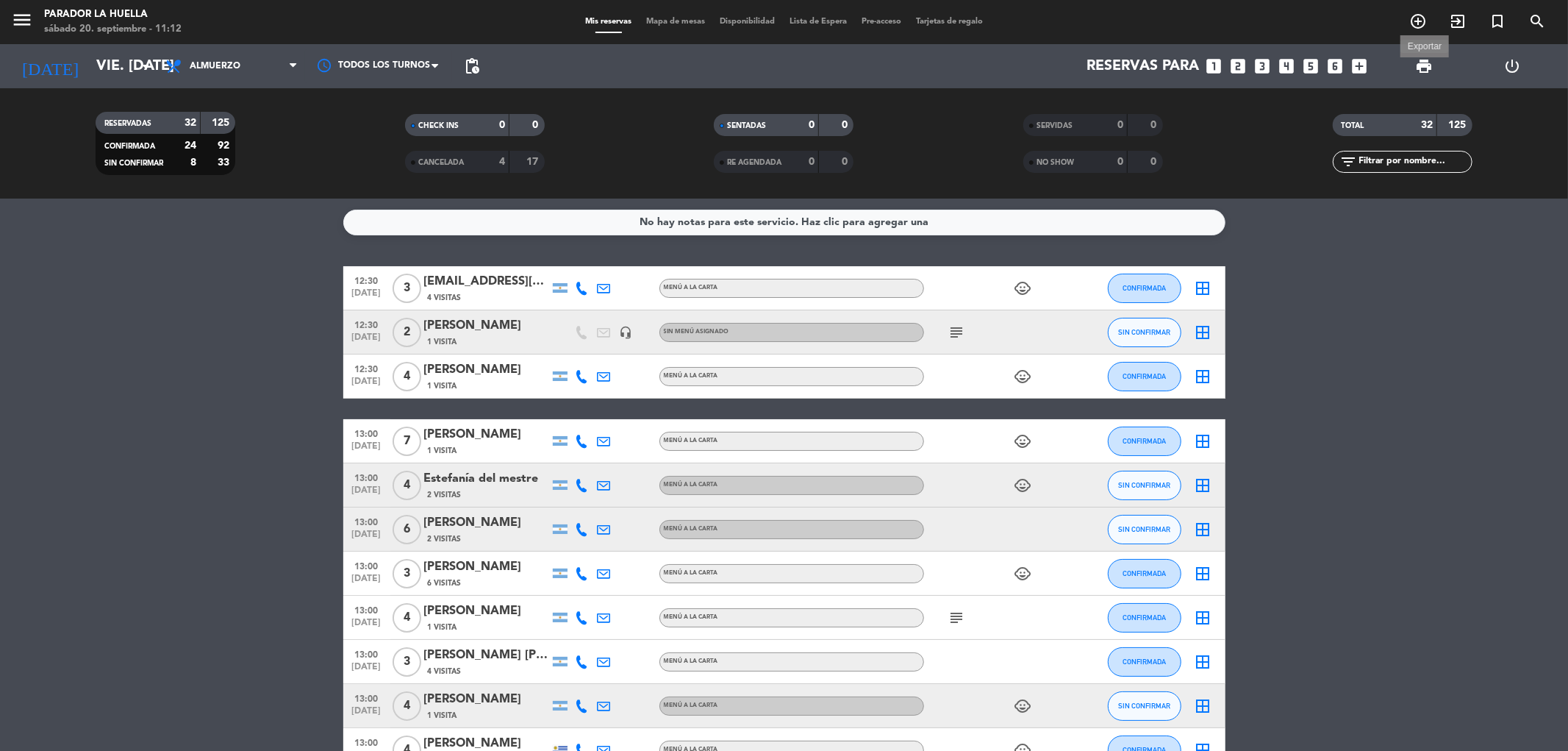
click at [1417, 62] on span "print" at bounding box center [1424, 67] width 18 height 18
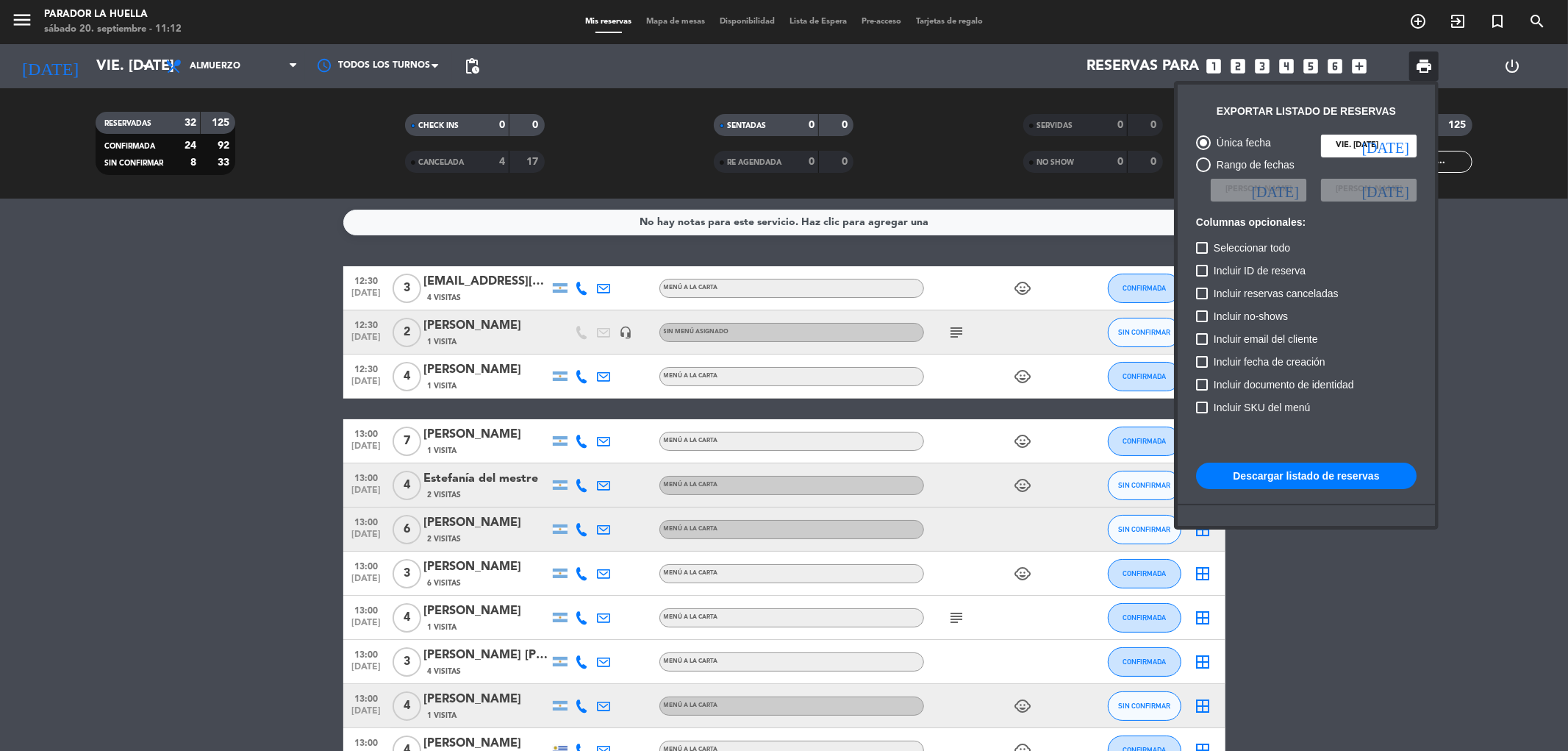
click at [1308, 471] on button "Descargar listado de reservas" at bounding box center [1306, 475] width 220 height 26
click at [192, 384] on div at bounding box center [784, 376] width 1568 height 751
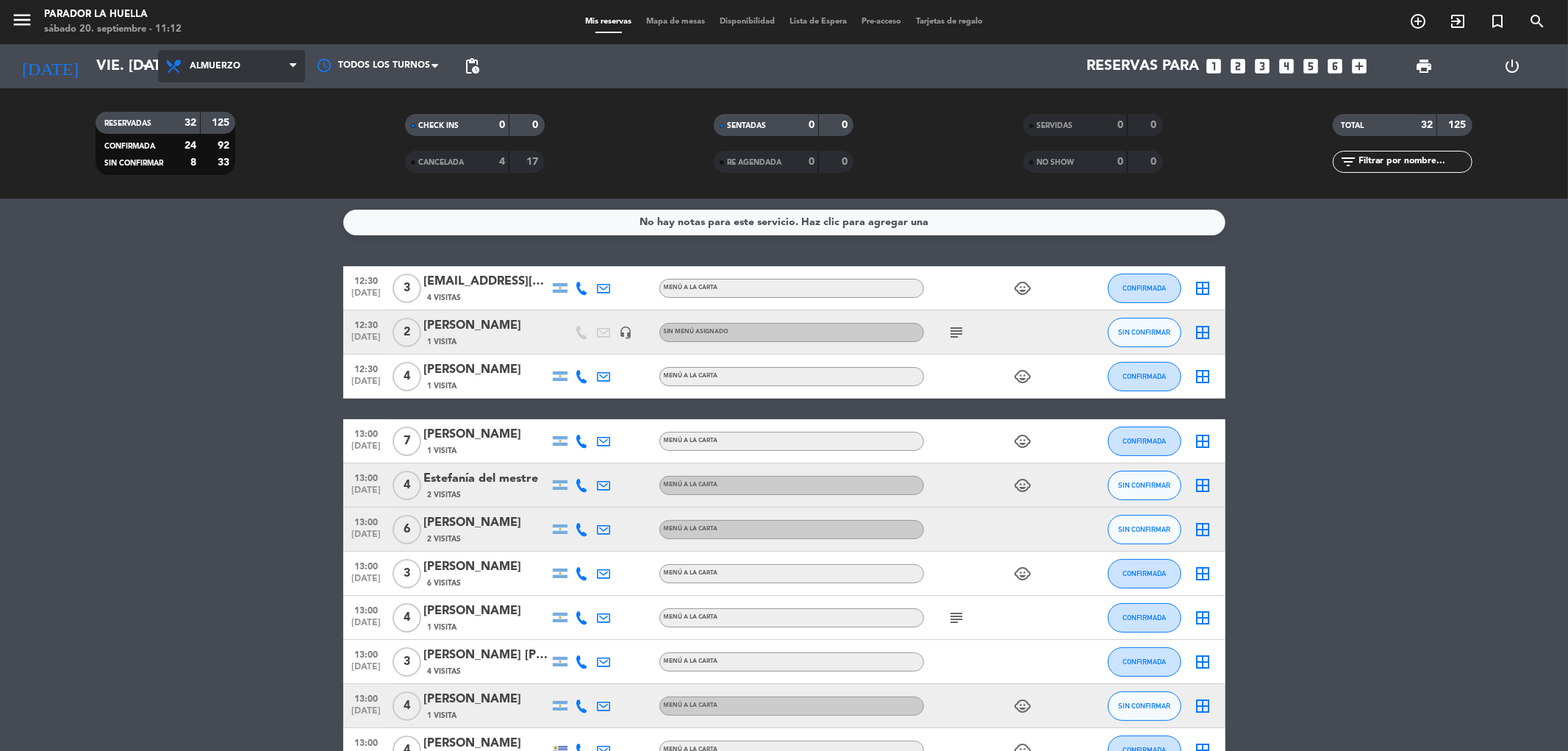
click at [217, 78] on span "Almuerzo" at bounding box center [232, 66] width 147 height 32
click at [235, 137] on div "menu Parador La Huella sábado 20. septiembre - 11:12 Mis reservas Mapa de mesas…" at bounding box center [784, 99] width 1568 height 199
click at [97, 67] on input "vie. [DATE]" at bounding box center [182, 66] width 186 height 32
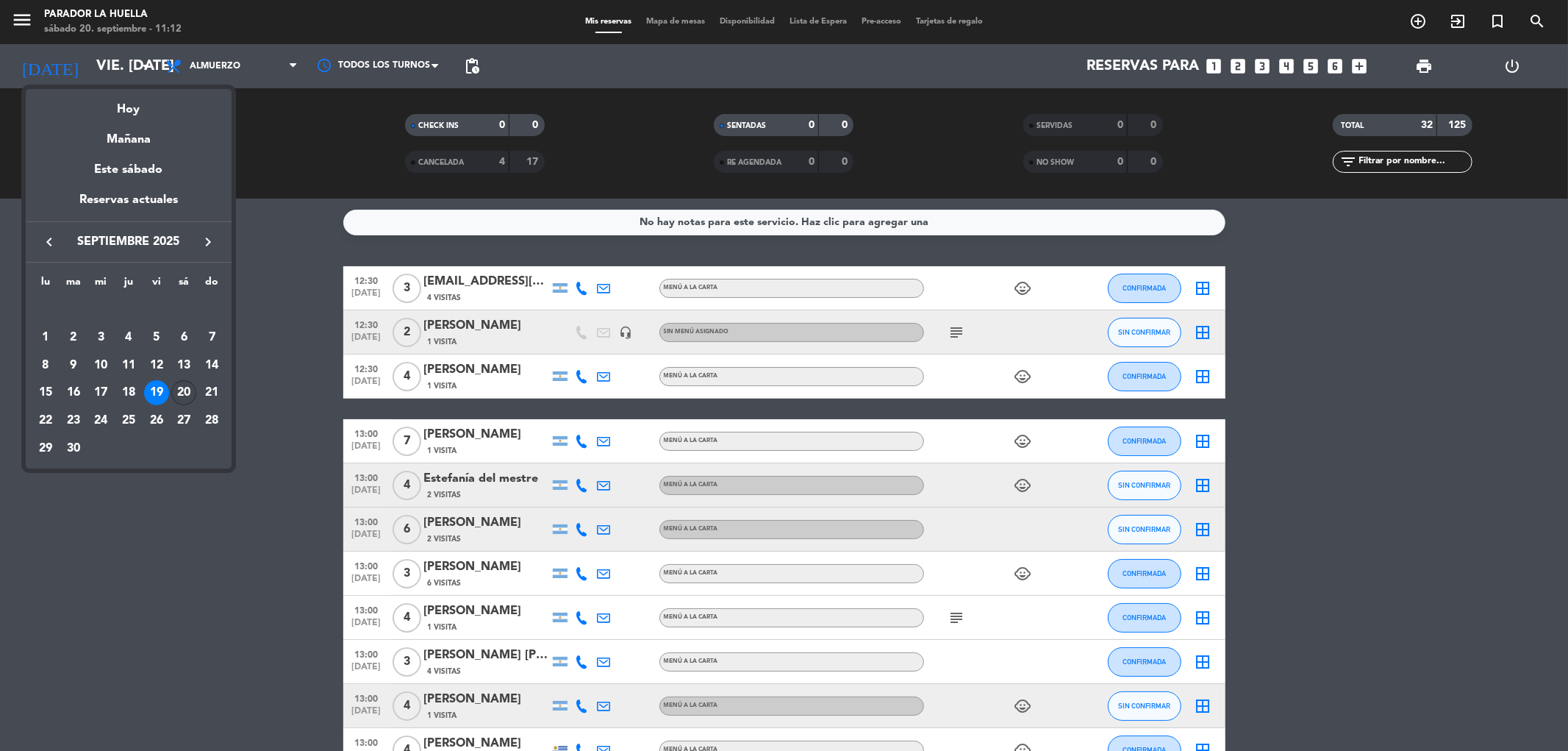
click at [178, 393] on div "20" at bounding box center [184, 392] width 25 height 25
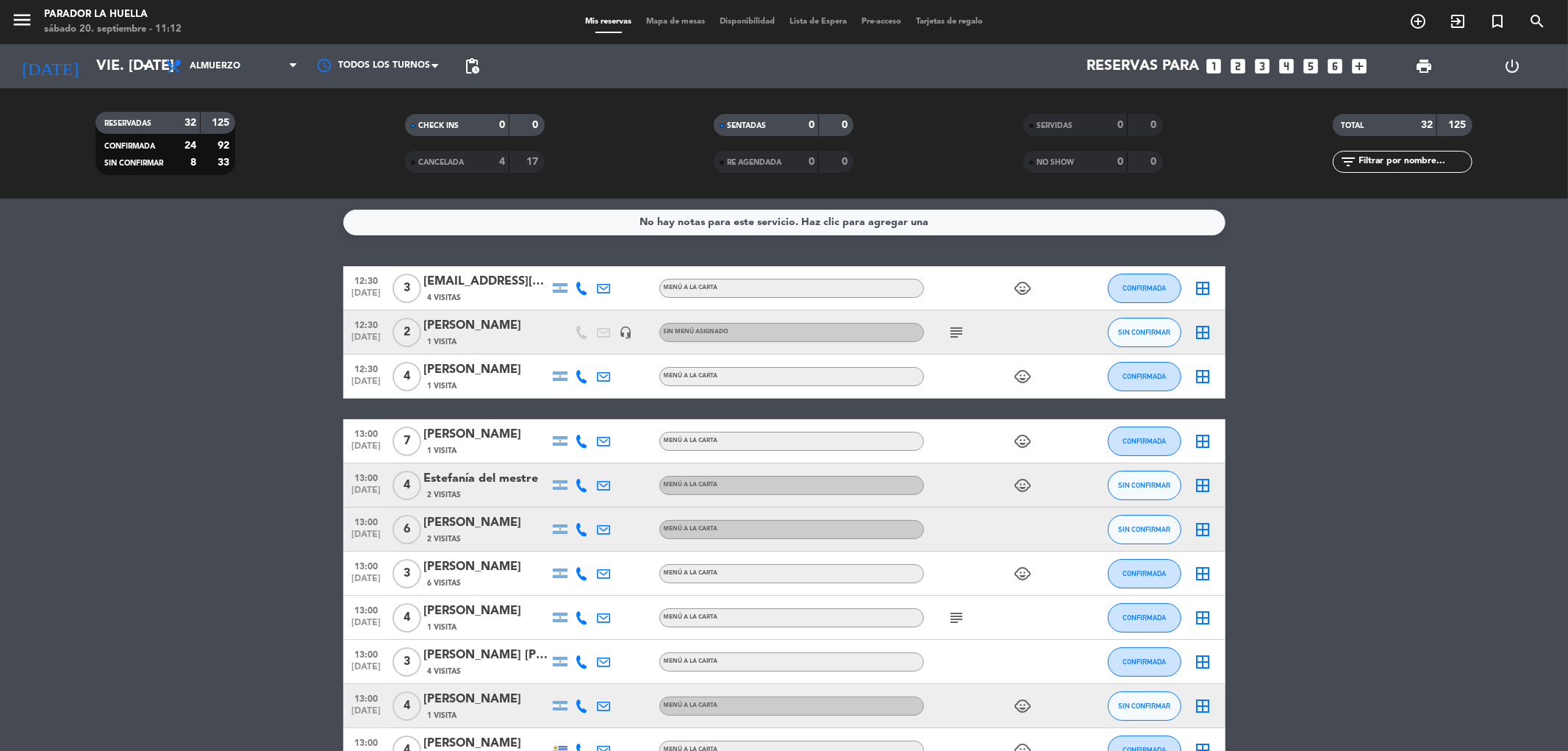
type input "sáb. [DATE]"
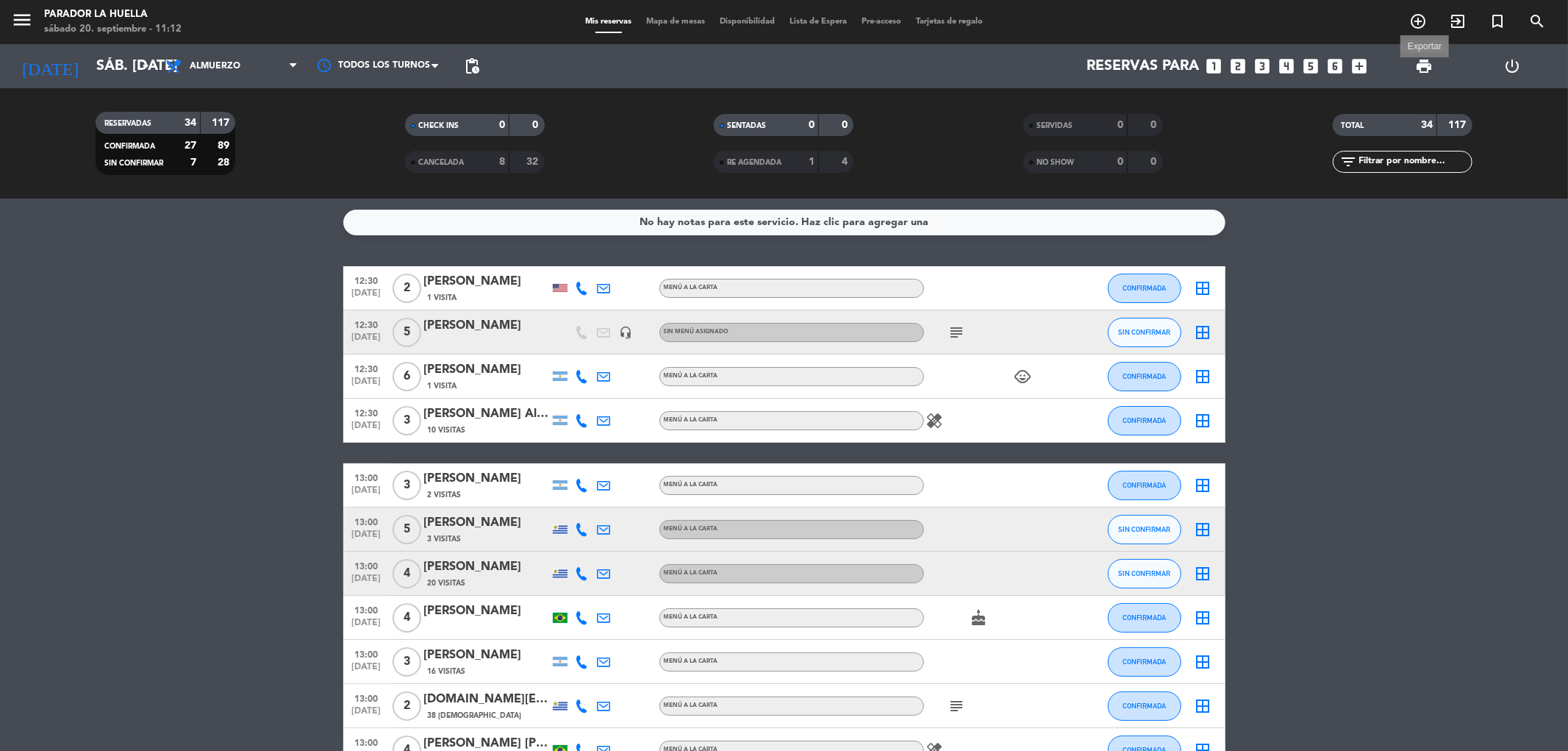
click at [1420, 67] on span "print" at bounding box center [1424, 67] width 18 height 18
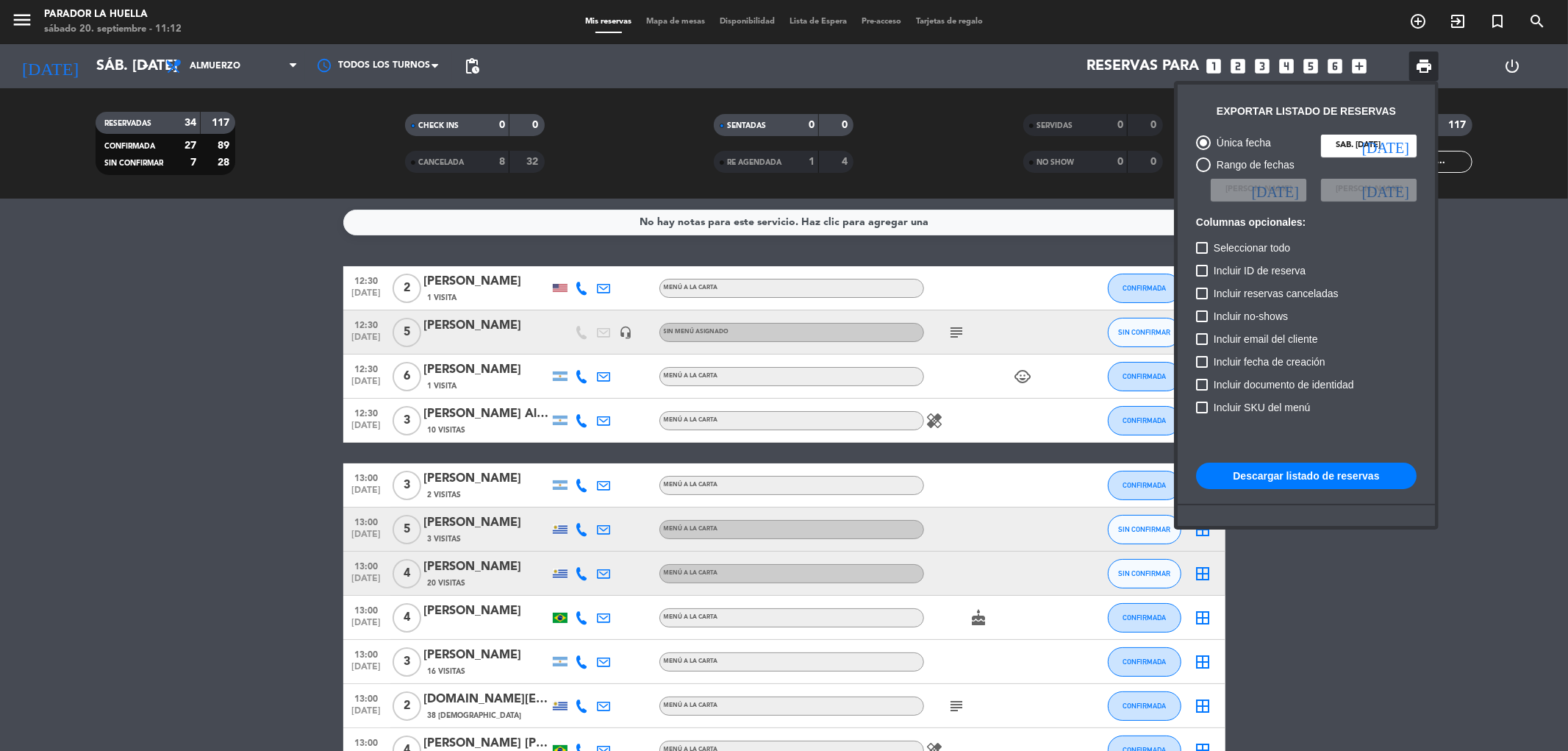
click at [1264, 474] on button "Descargar listado de reservas" at bounding box center [1306, 475] width 220 height 26
